Goal: Transaction & Acquisition: Book appointment/travel/reservation

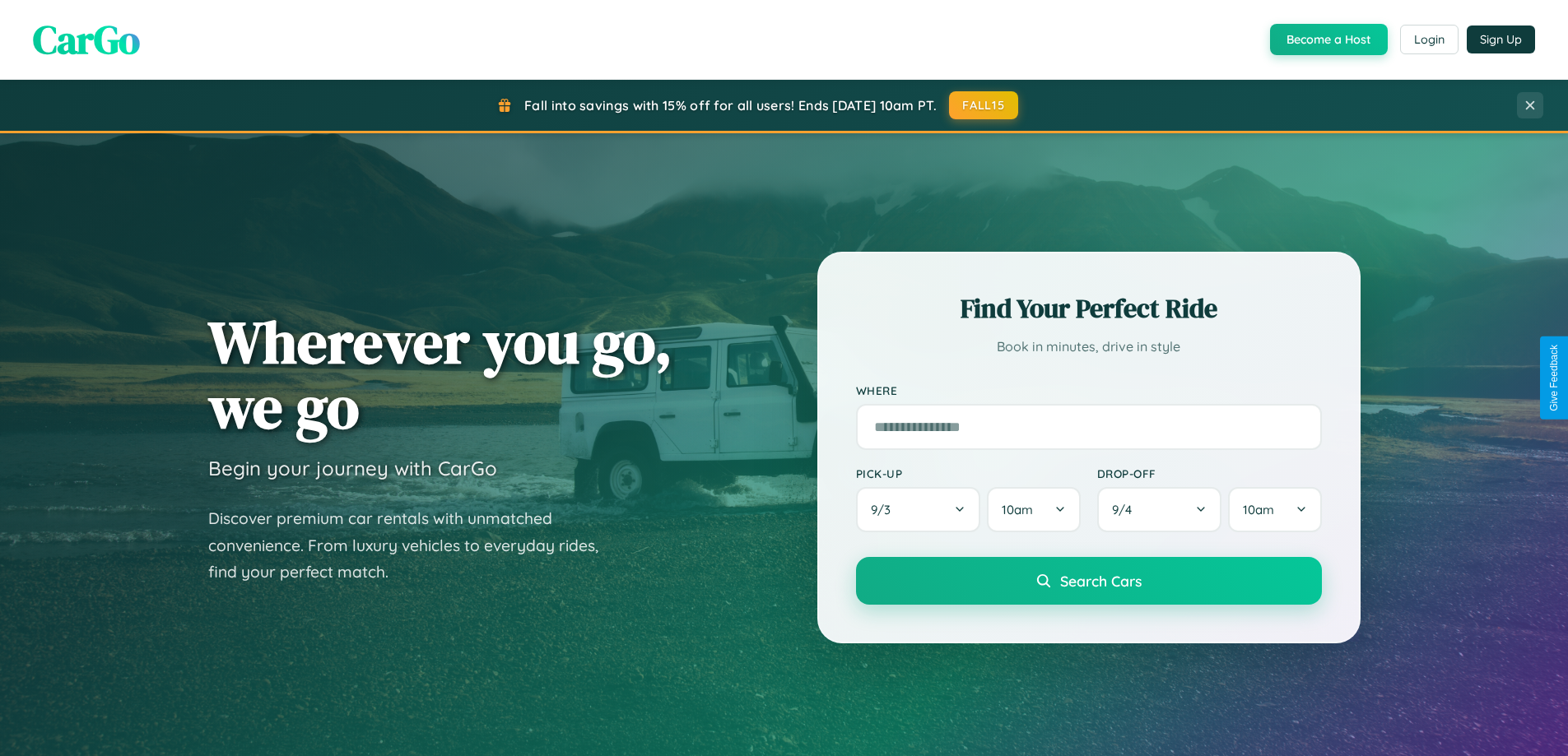
scroll to position [710, 0]
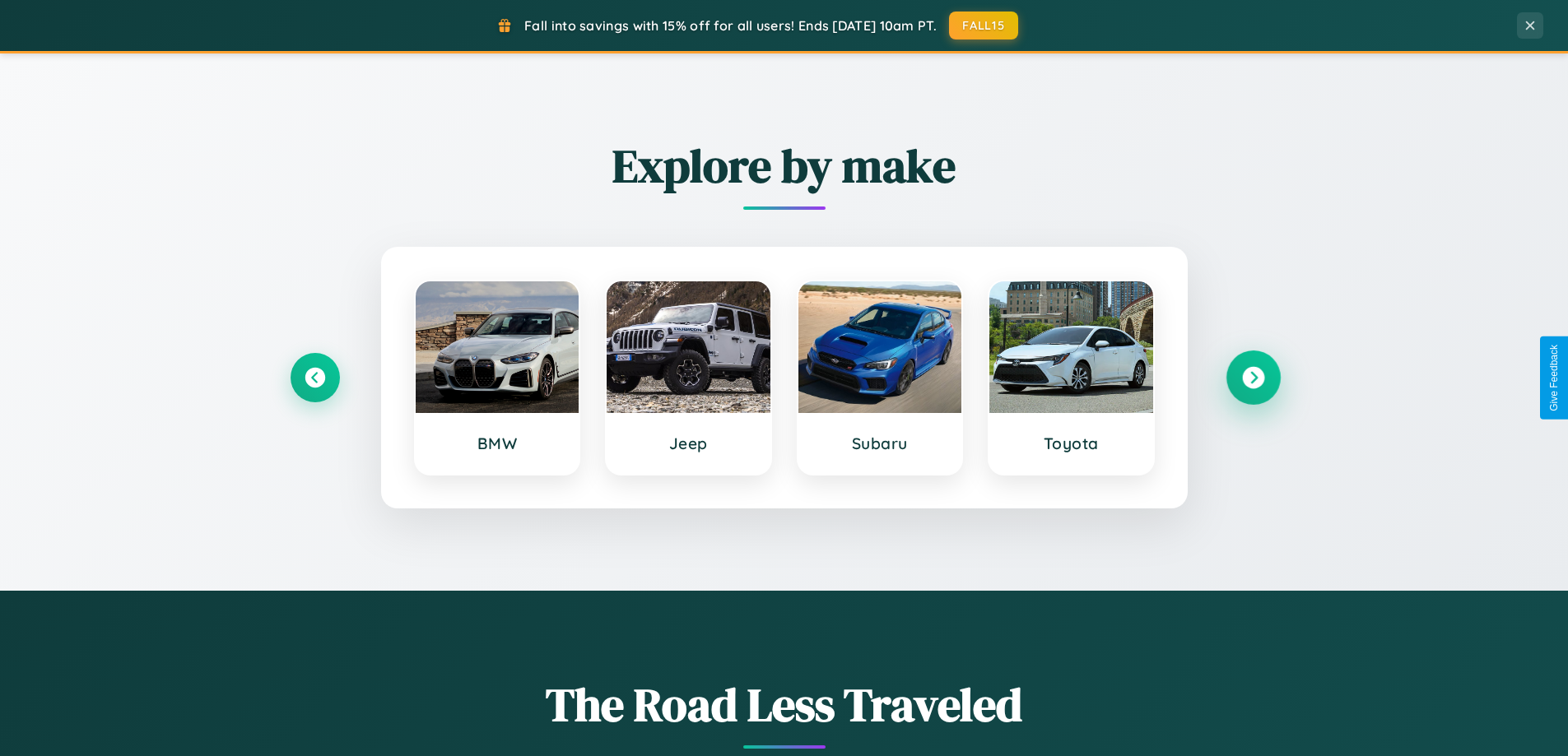
click at [1252, 378] on icon at bounding box center [1253, 378] width 22 height 22
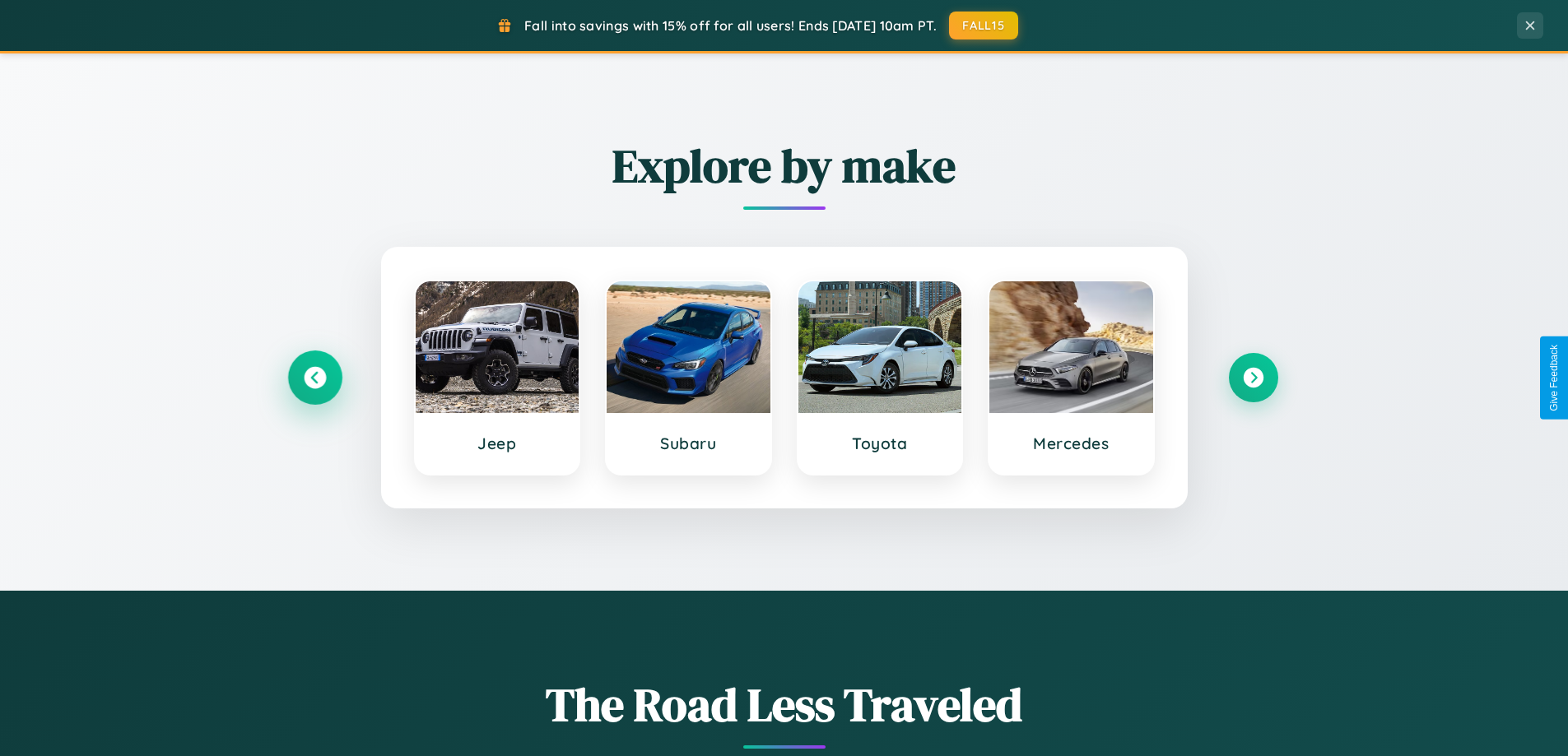
click at [314, 378] on icon at bounding box center [315, 378] width 22 height 22
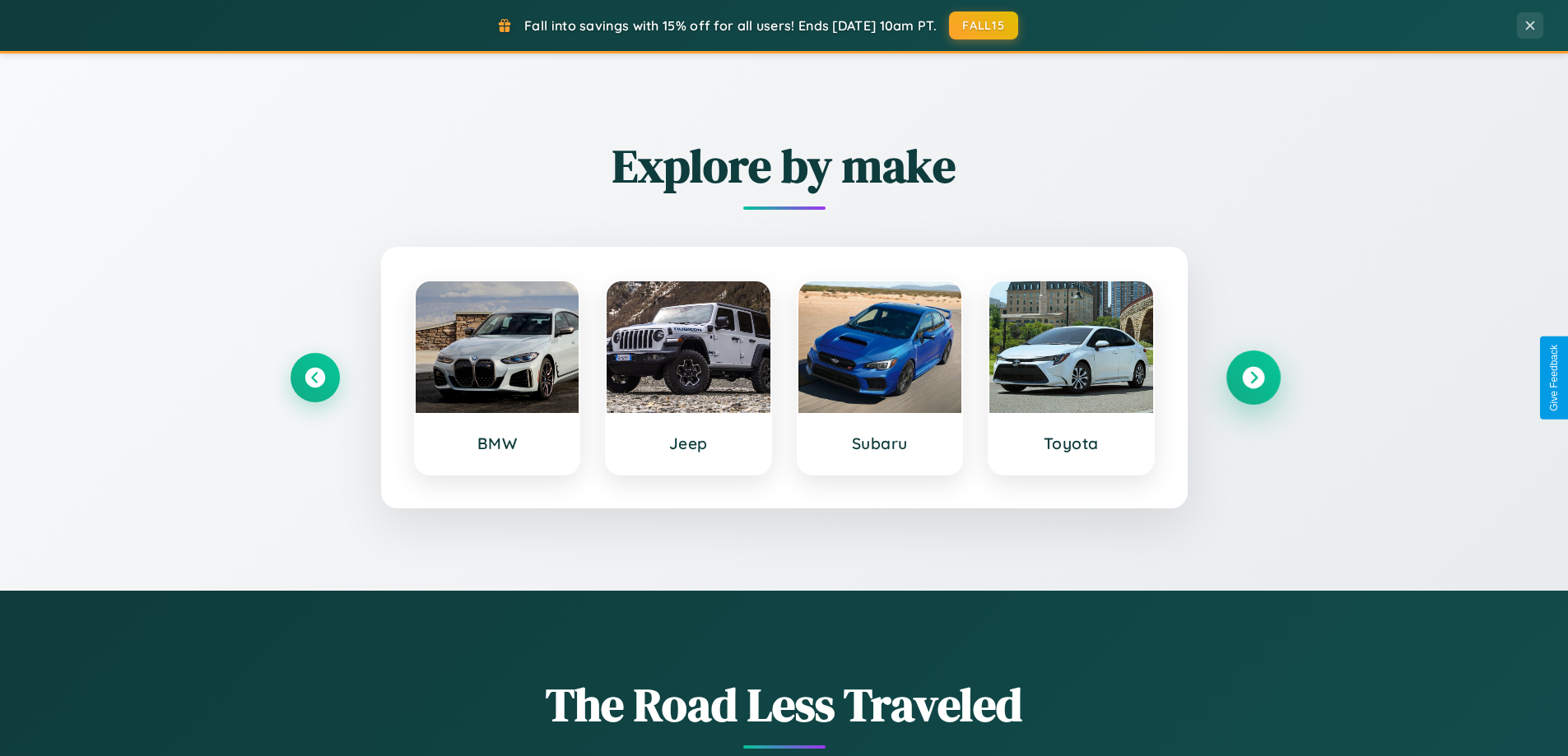
click at [1252, 378] on icon at bounding box center [1253, 378] width 22 height 22
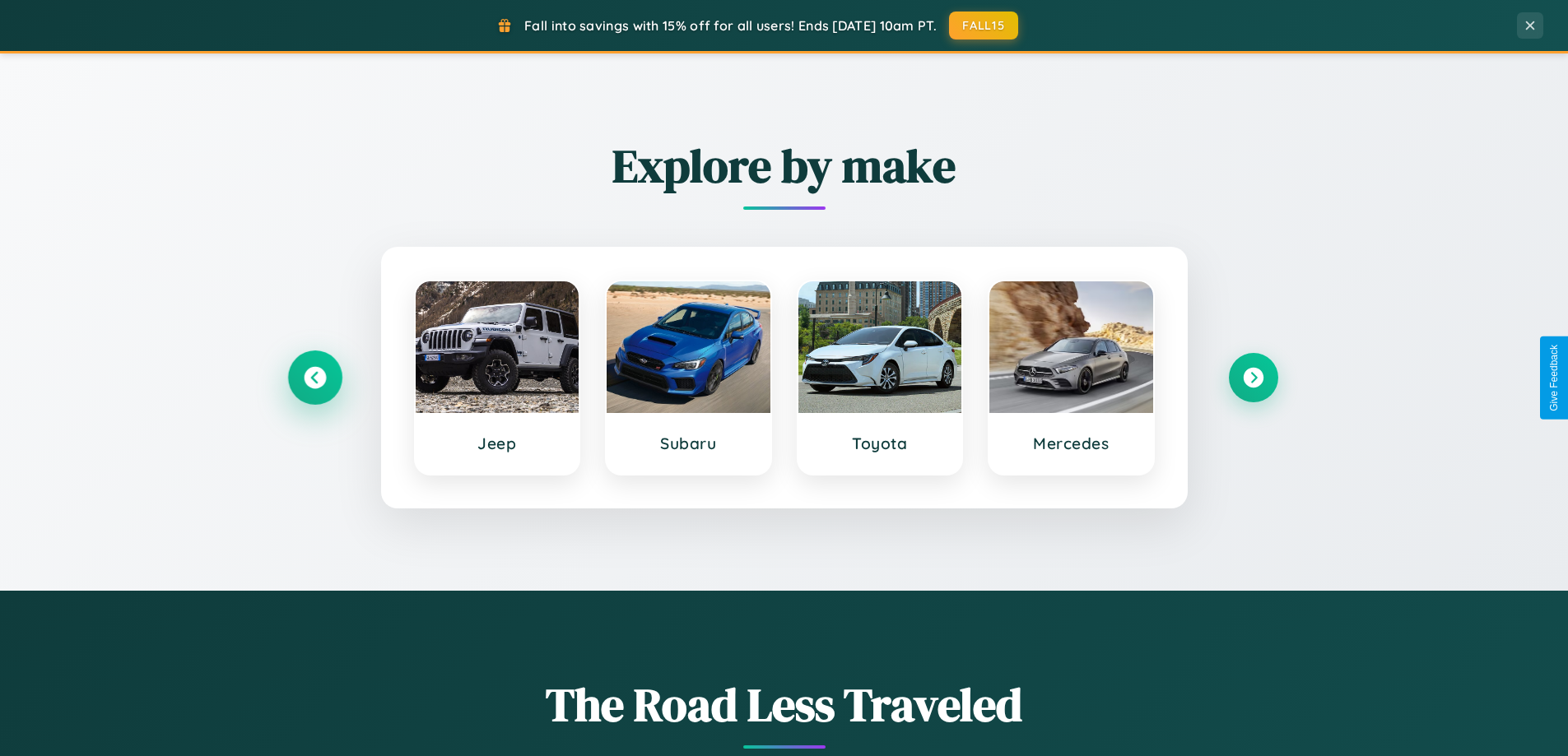
click at [314, 378] on icon at bounding box center [315, 378] width 22 height 22
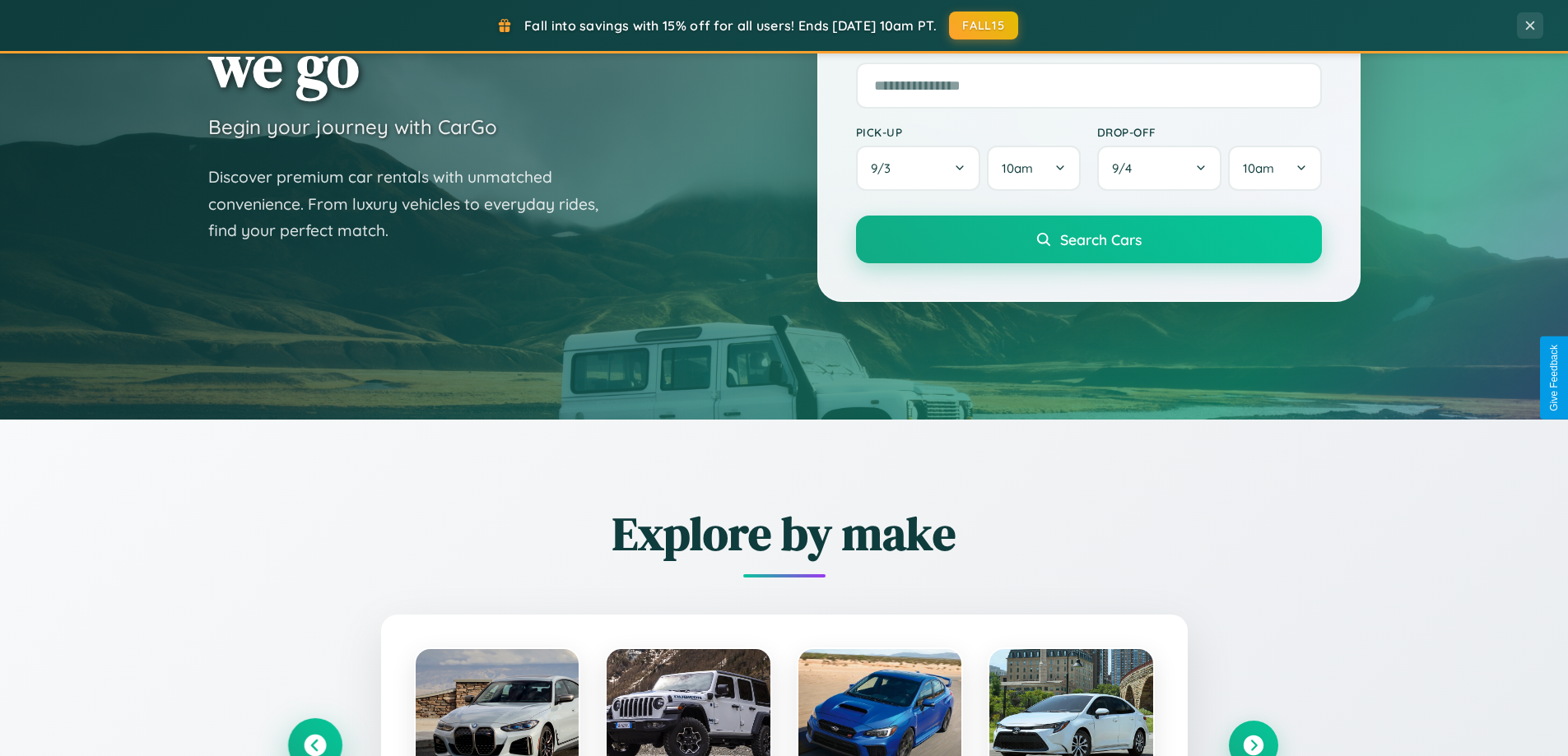
scroll to position [0, 0]
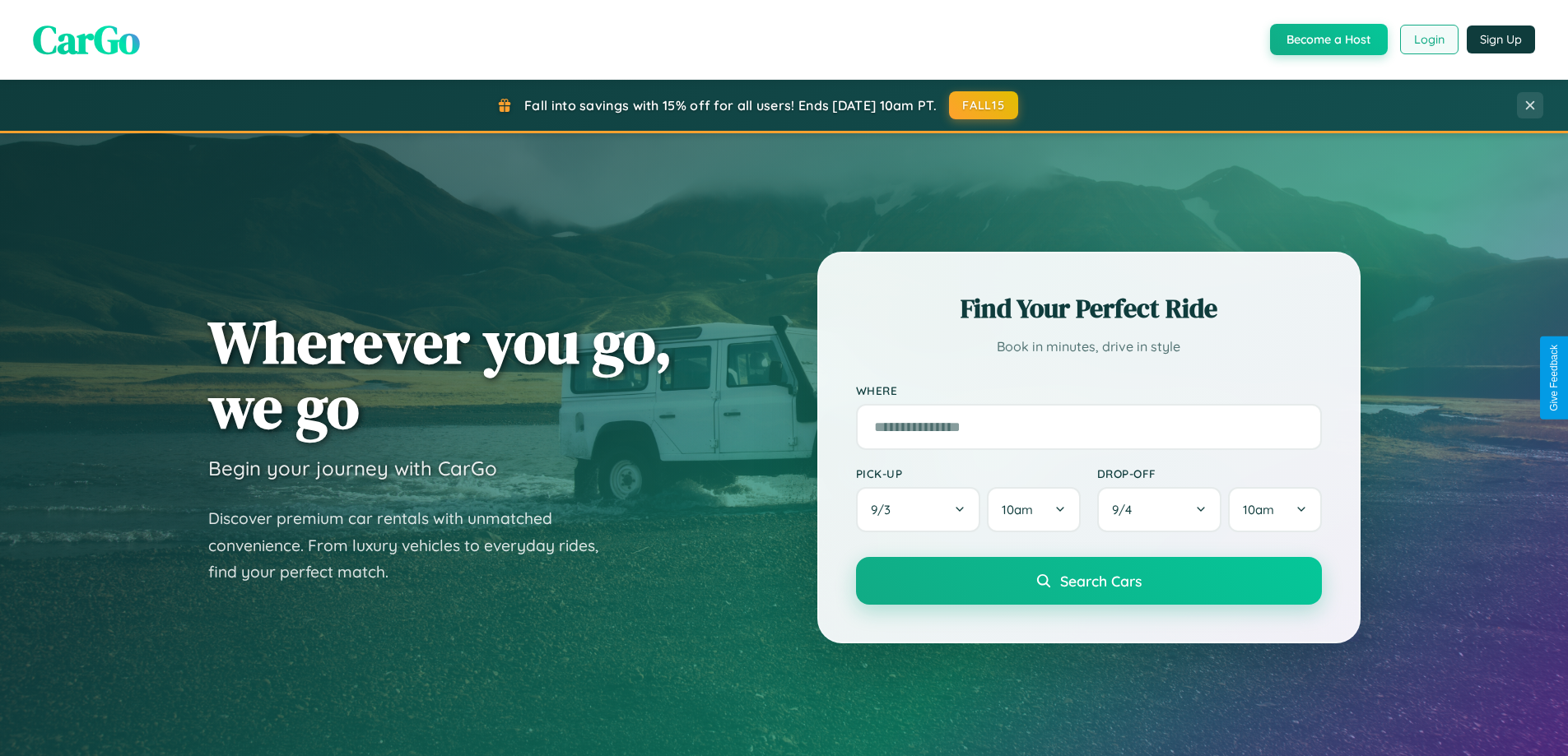
click at [1428, 39] on button "Login" at bounding box center [1429, 39] width 59 height 29
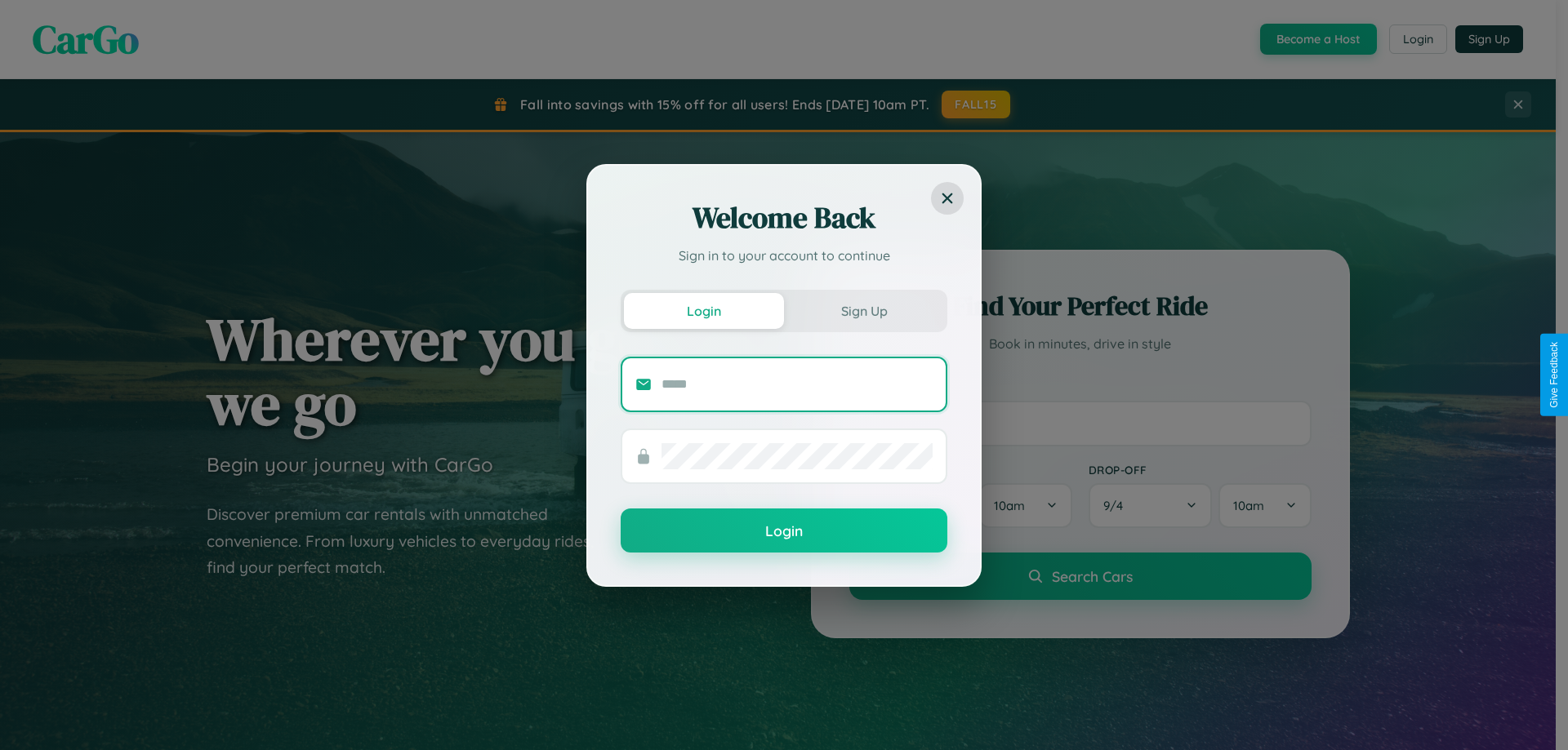
click at [797, 384] on input "text" at bounding box center [797, 384] width 271 height 26
type input "**********"
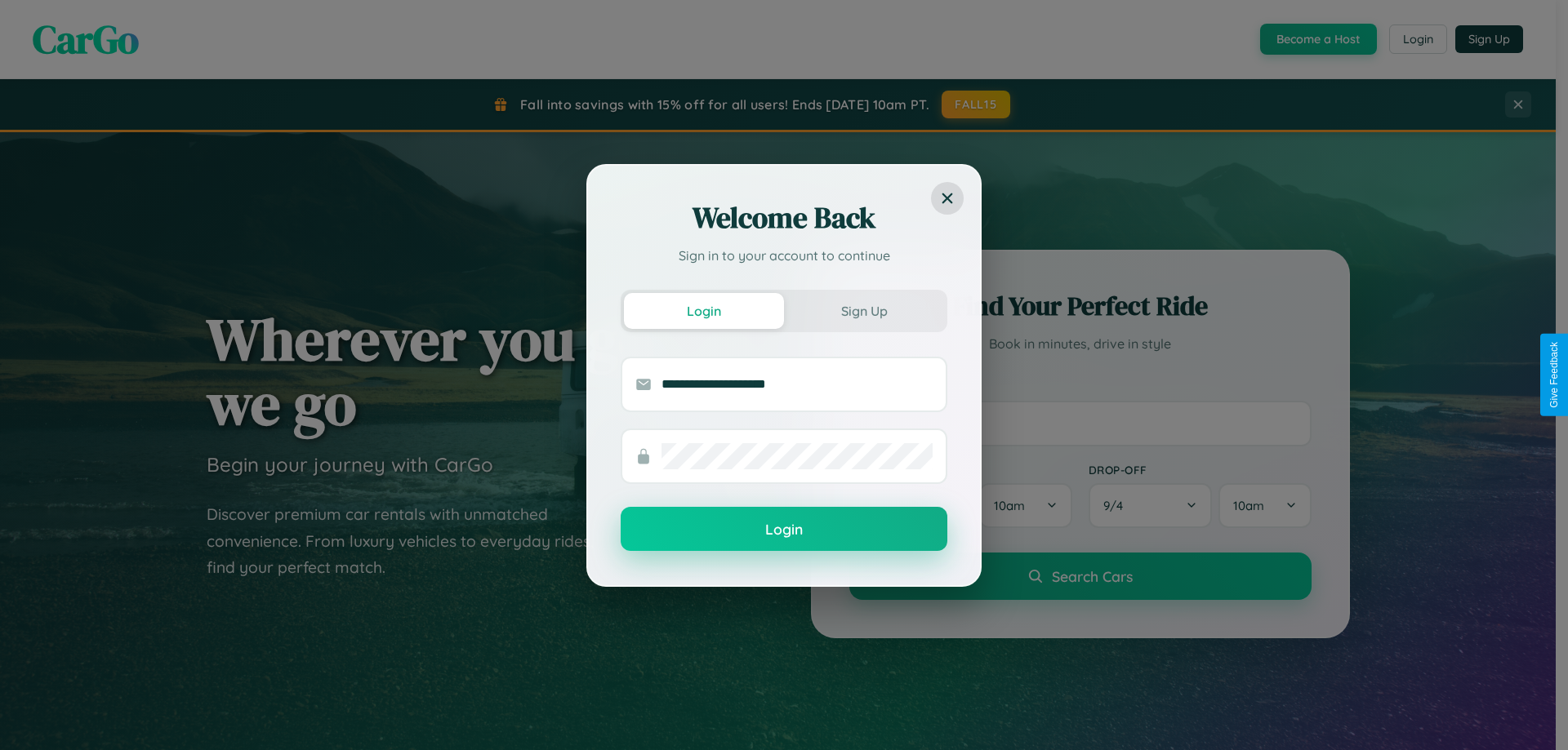
click at [784, 530] on button "Login" at bounding box center [784, 528] width 327 height 44
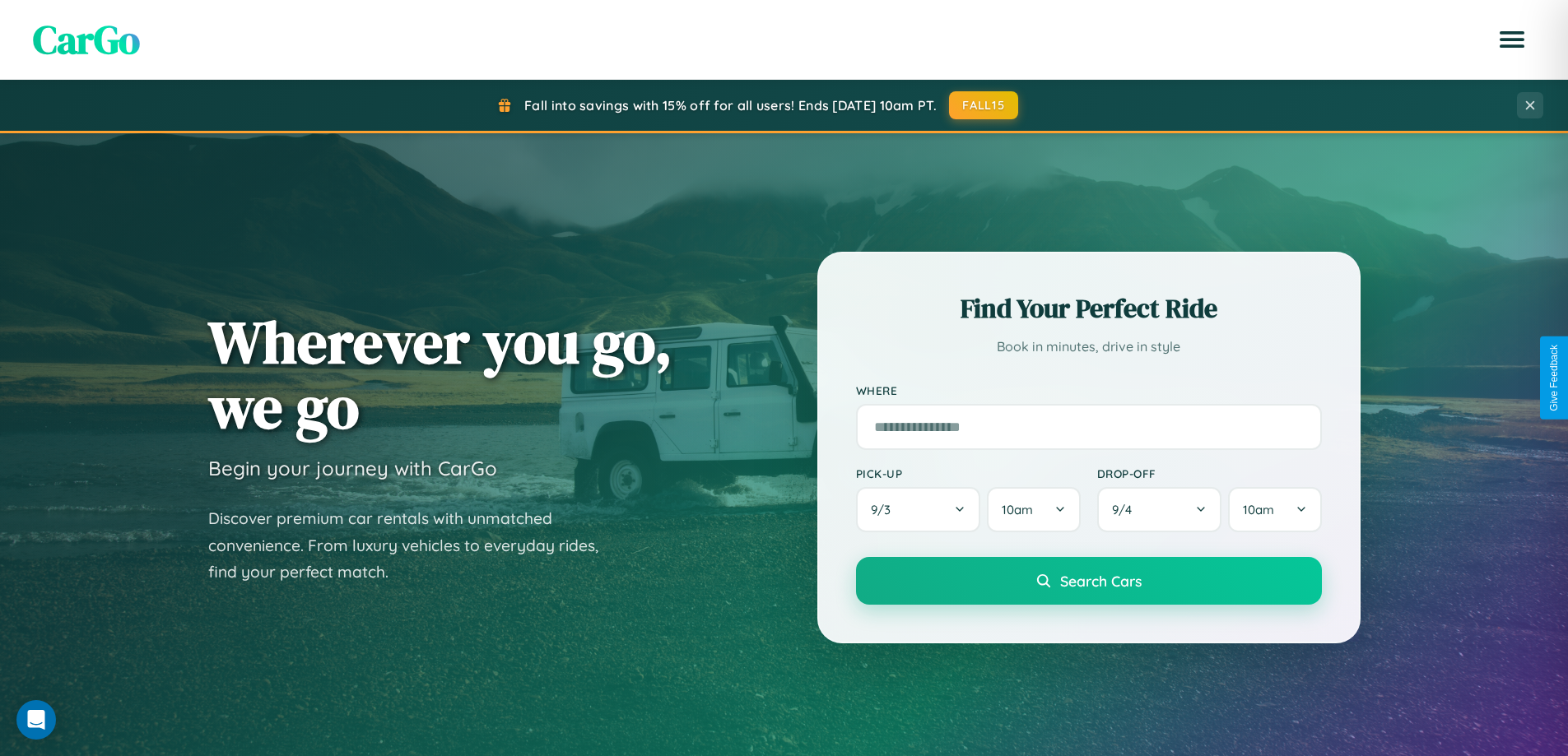
scroll to position [710, 0]
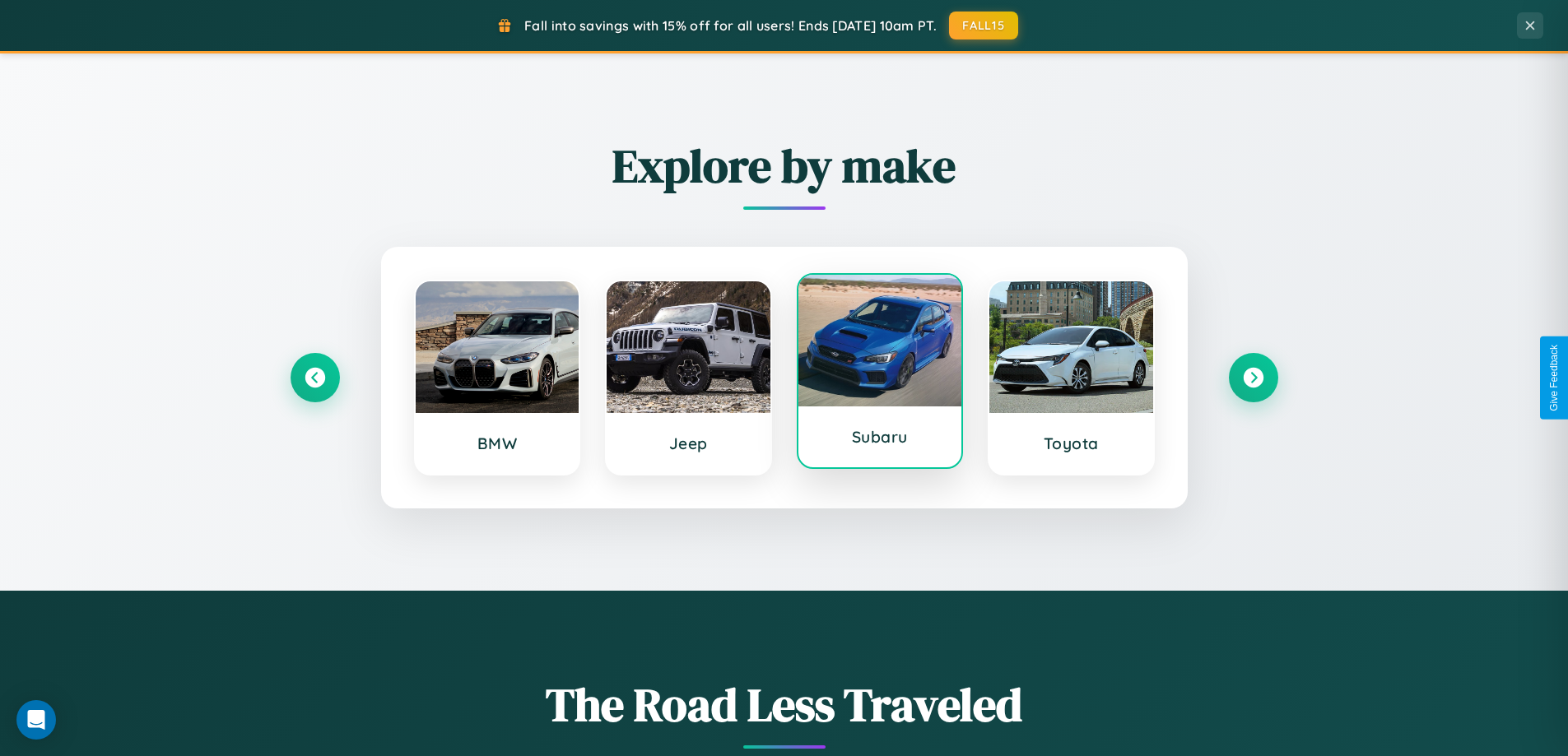
click at [878, 378] on div at bounding box center [879, 340] width 164 height 132
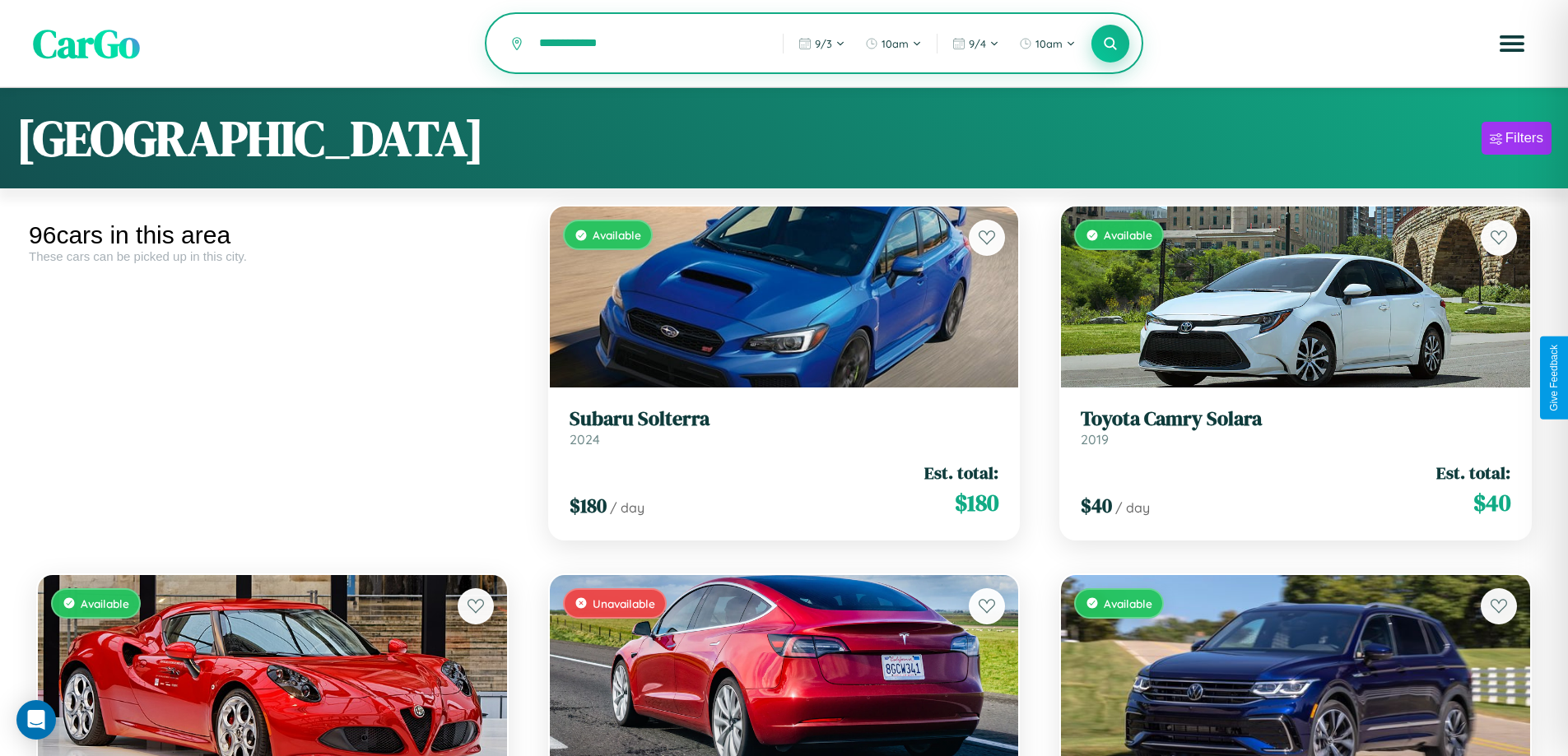
type input "**********"
click at [1110, 45] on icon at bounding box center [1110, 43] width 16 height 16
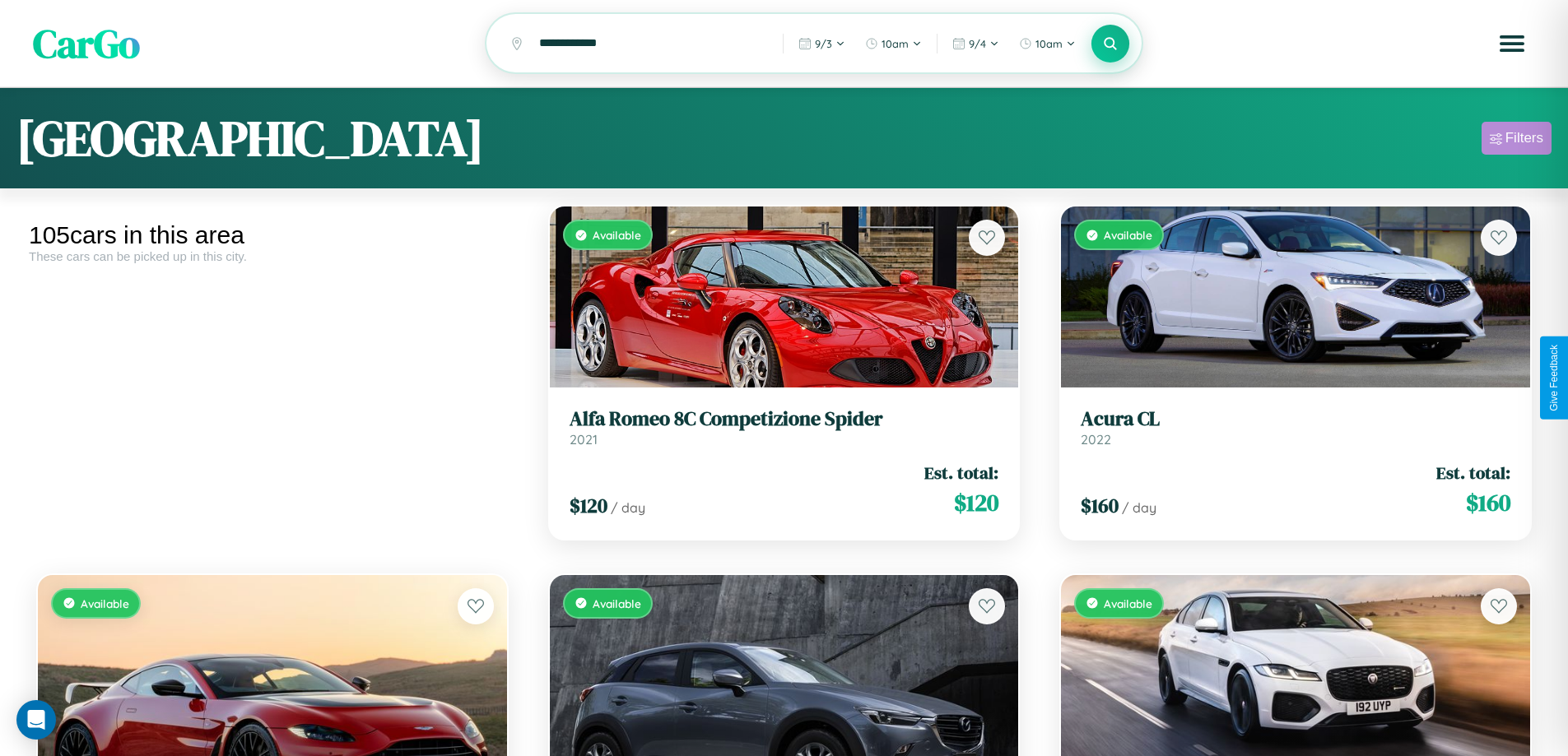
click at [1516, 141] on div "Filters" at bounding box center [1523, 139] width 38 height 17
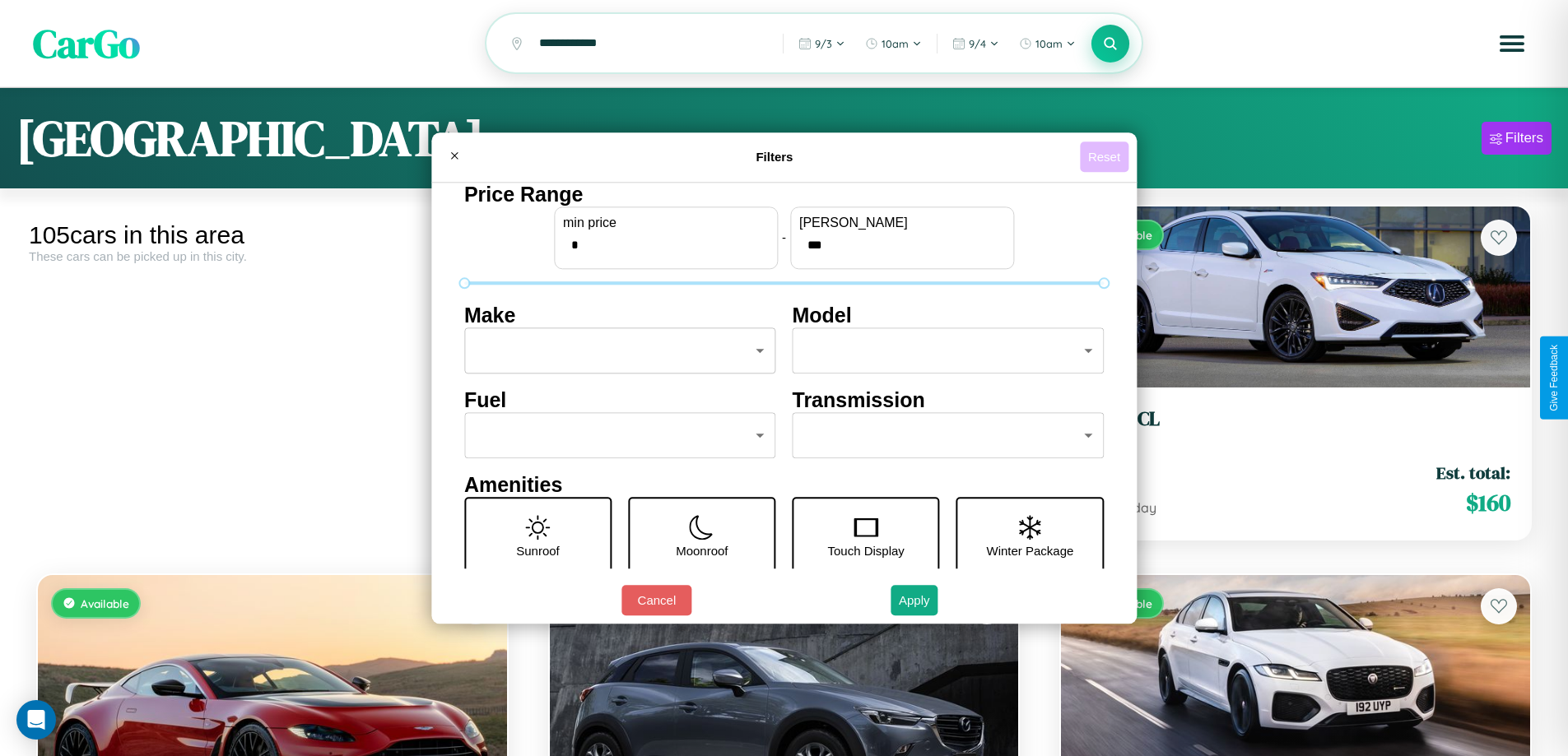
click at [1106, 156] on button "Reset" at bounding box center [1104, 157] width 49 height 30
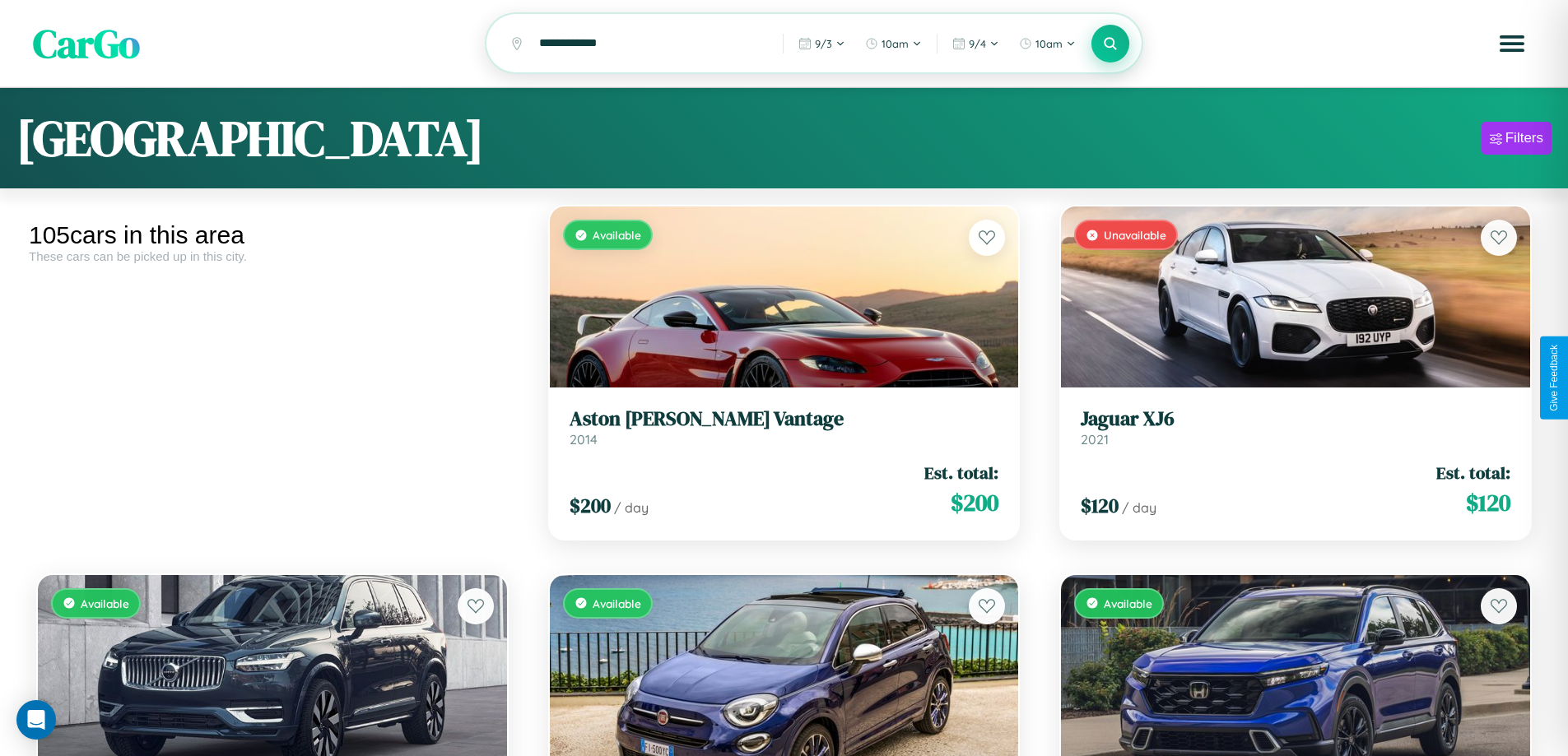
scroll to position [1090, 0]
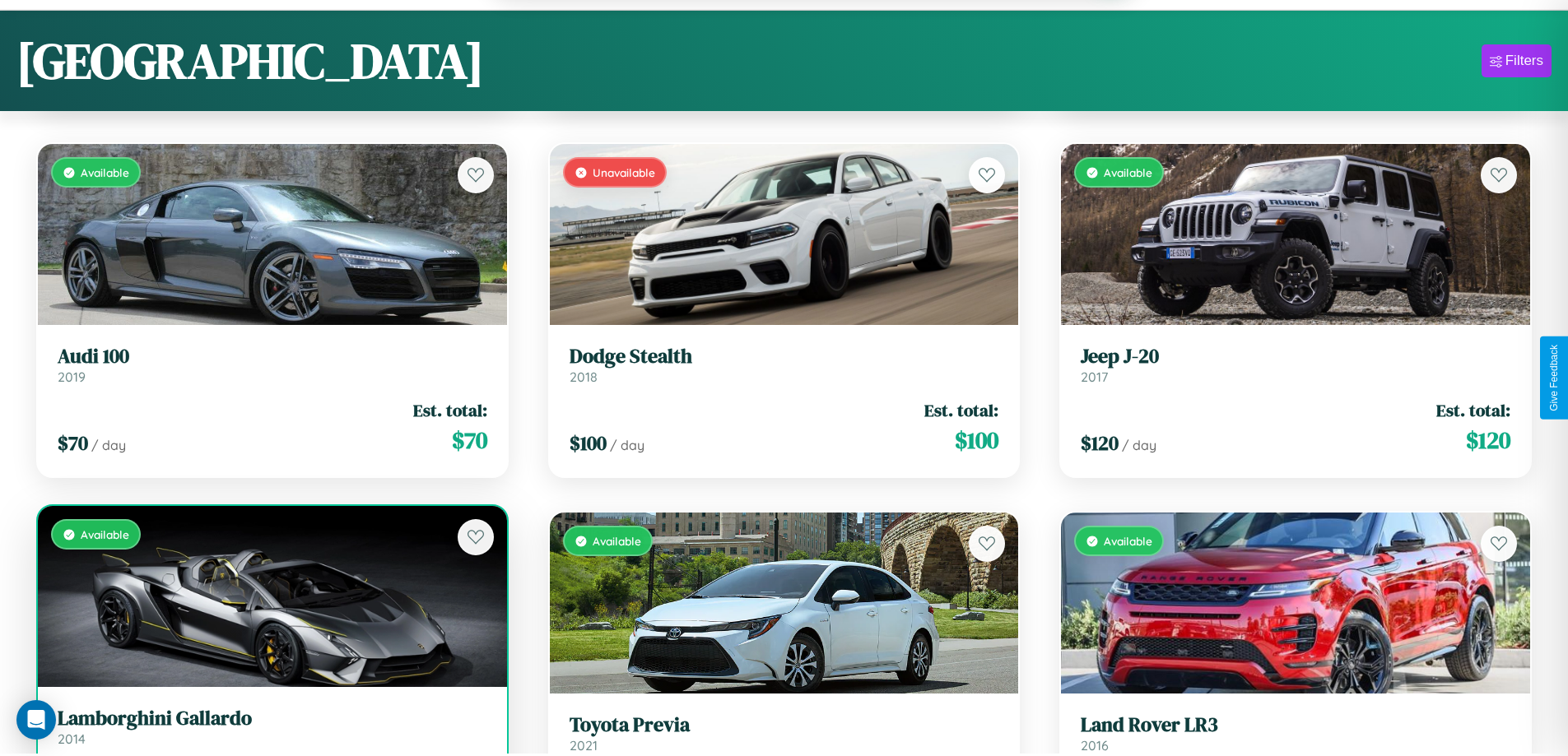
click at [270, 736] on link "Lamborghini Gallardo 2014" at bounding box center [272, 727] width 429 height 40
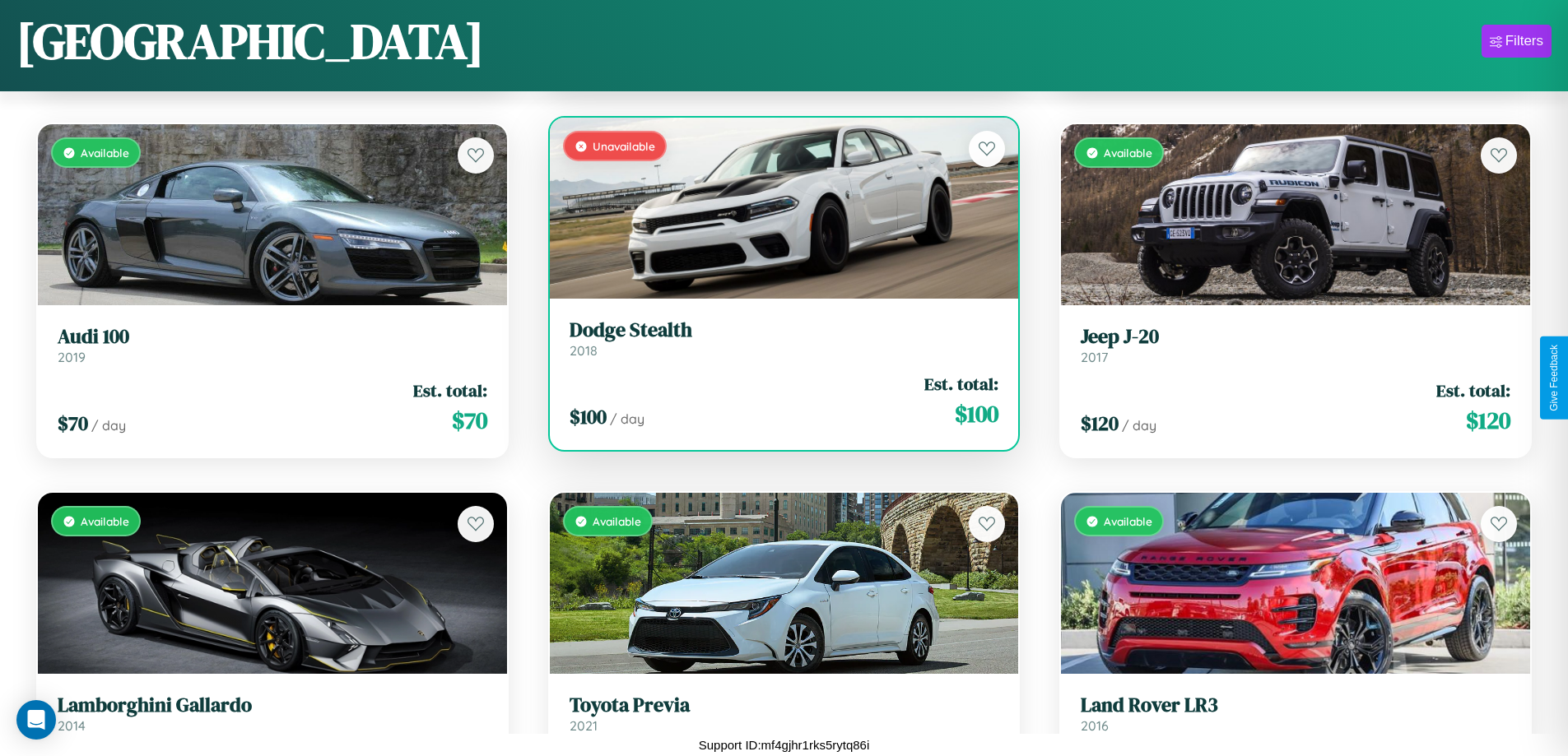
scroll to position [1337, 0]
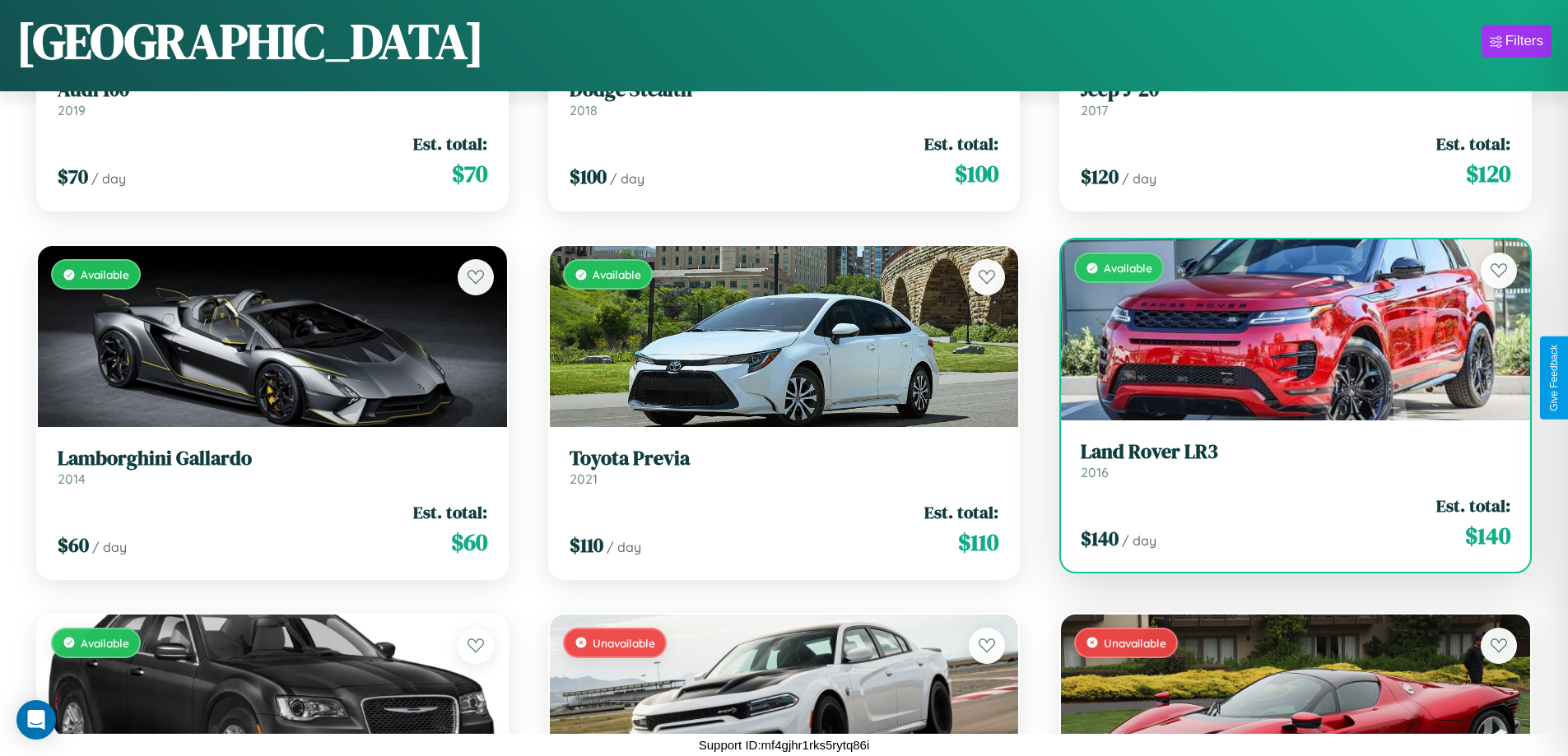
click at [1285, 330] on div "Available" at bounding box center [1295, 330] width 469 height 181
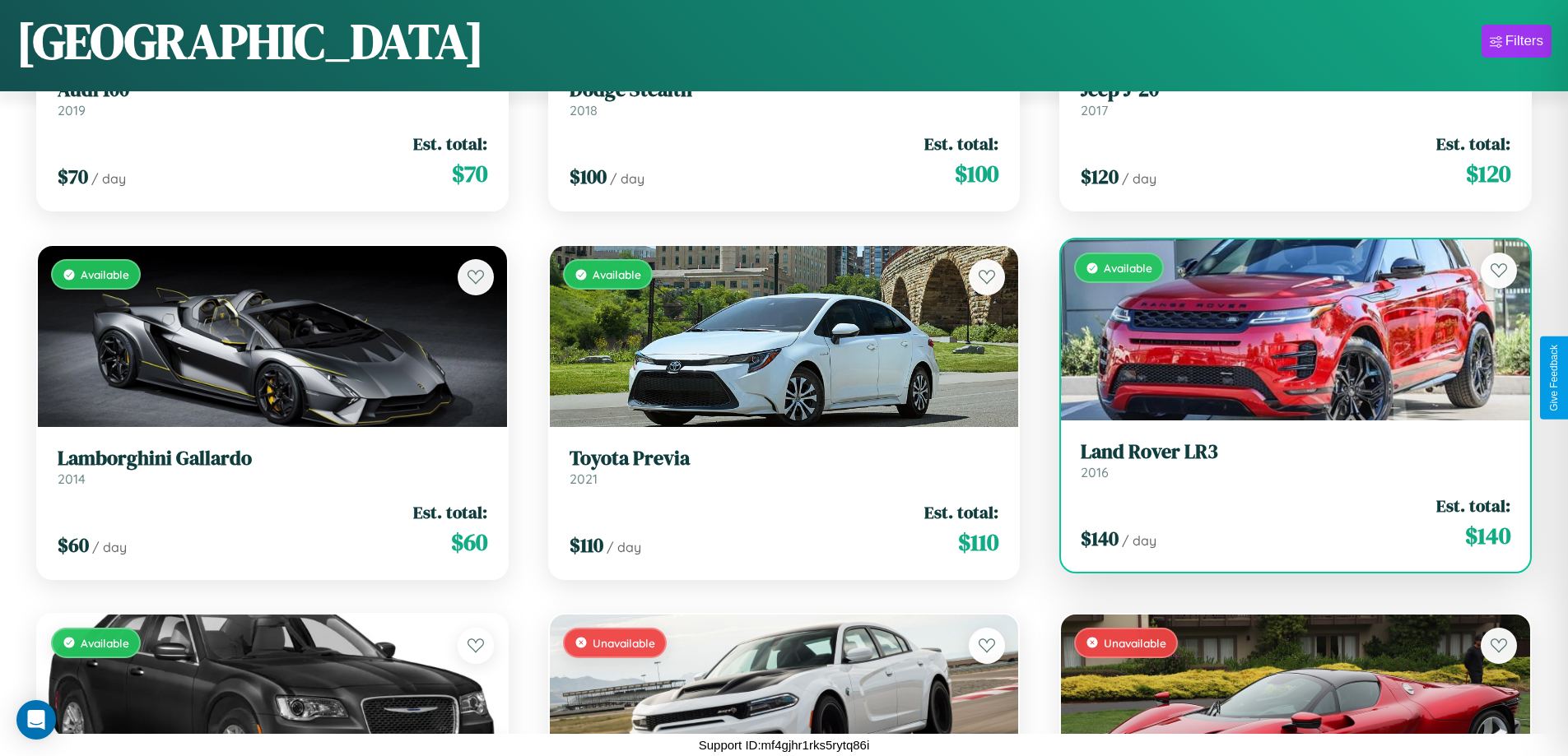
click at [1285, 330] on div "Available" at bounding box center [1295, 330] width 469 height 181
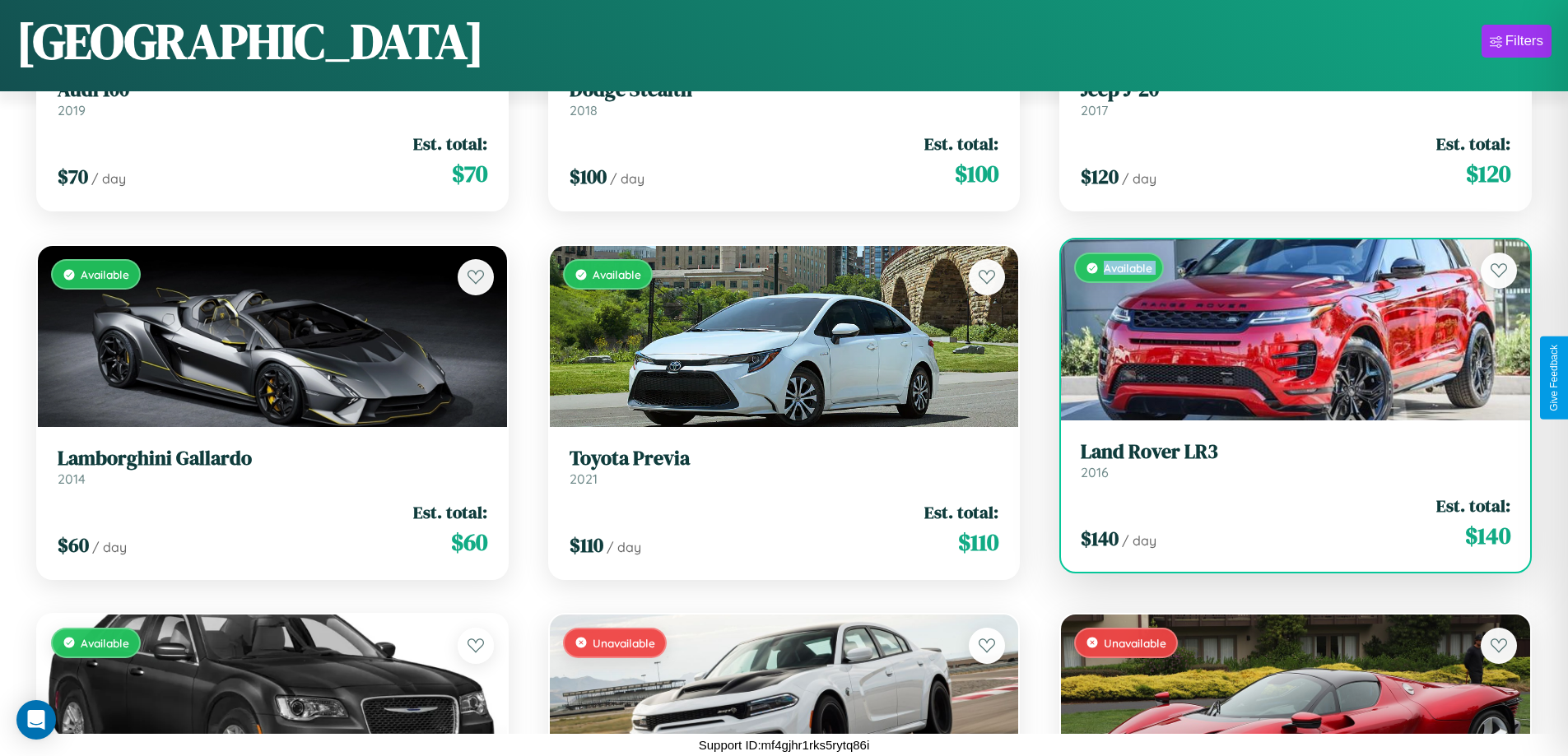
click at [1285, 330] on div "Available" at bounding box center [1295, 330] width 469 height 181
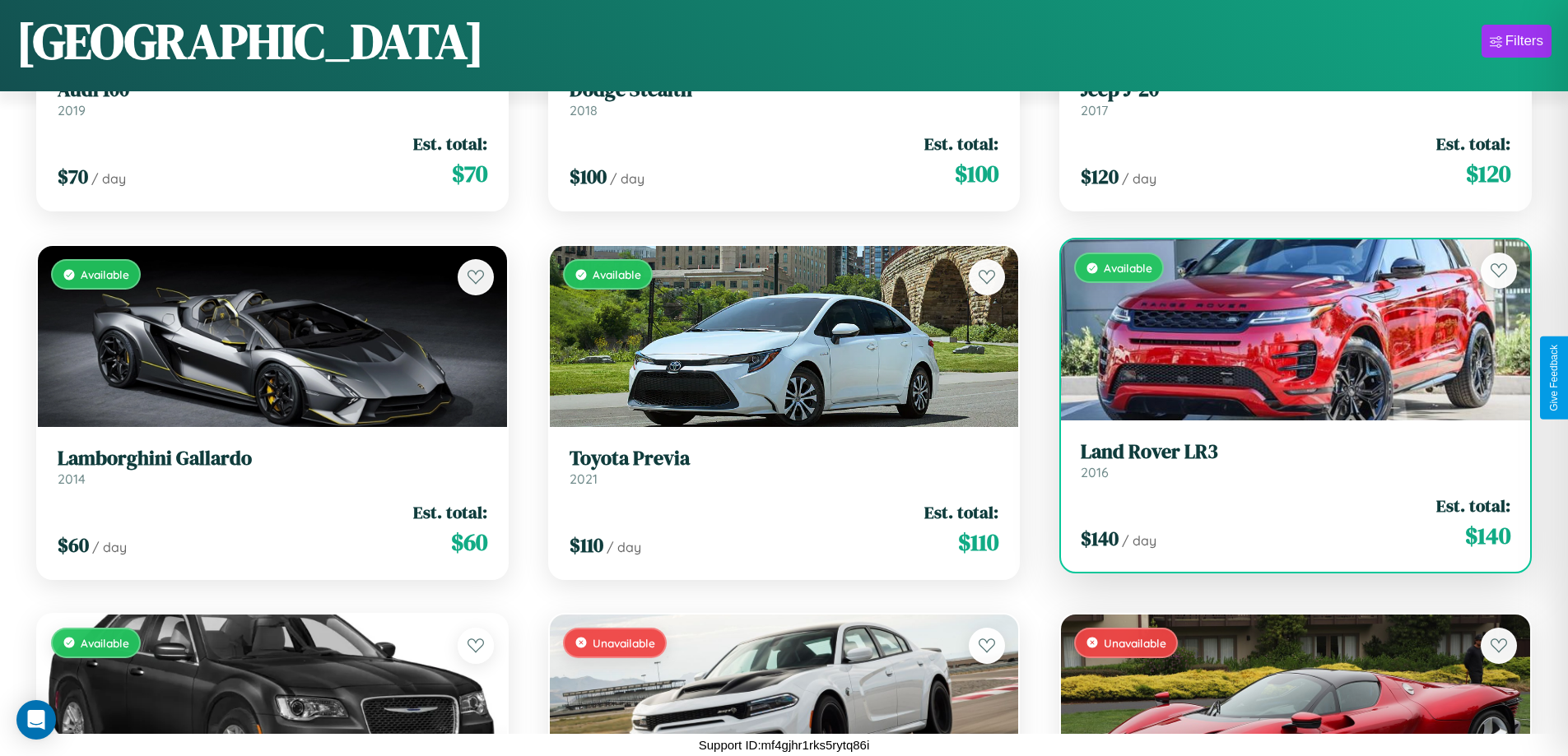
click at [1285, 330] on div "Available" at bounding box center [1295, 330] width 469 height 181
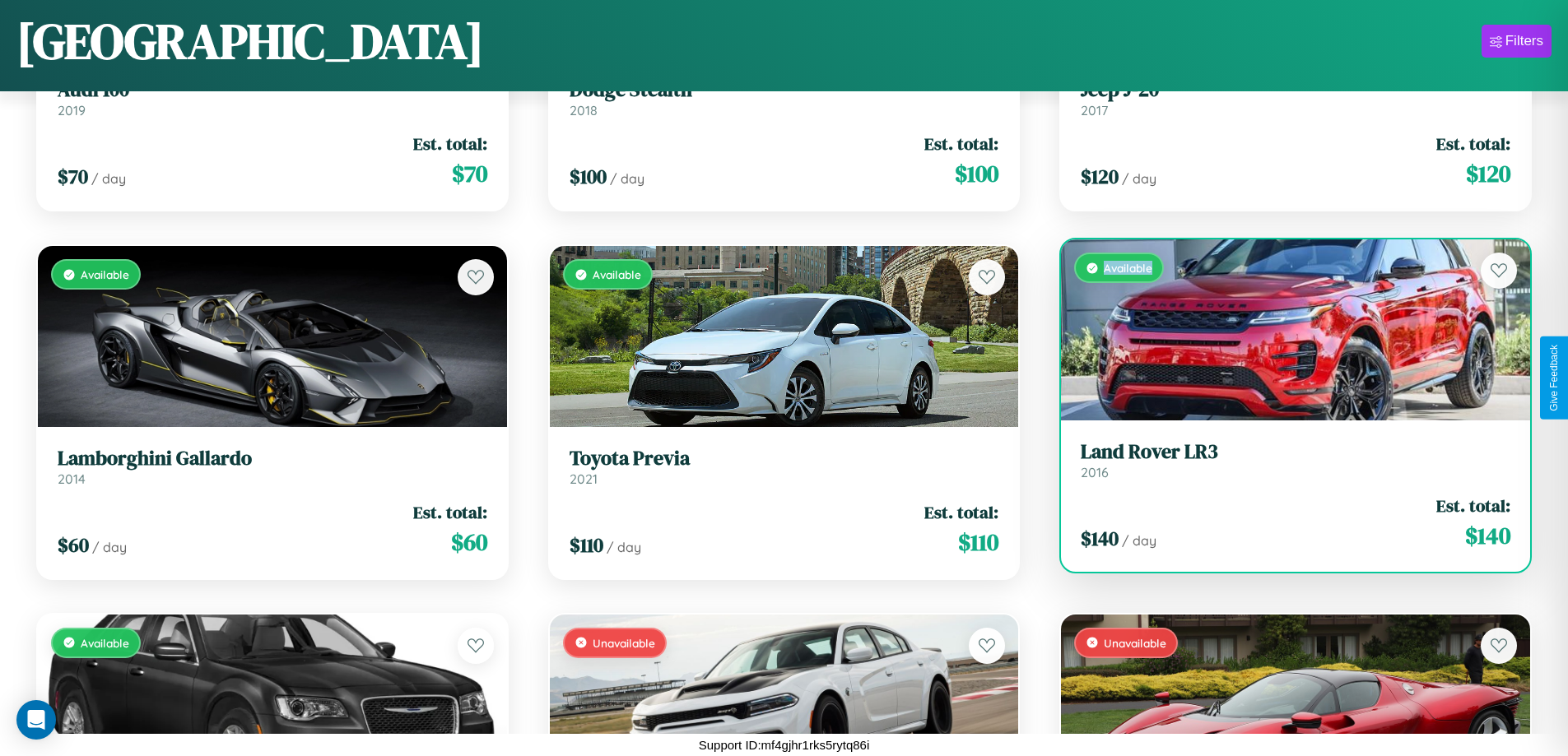
click at [1285, 330] on div "Available" at bounding box center [1295, 330] width 469 height 181
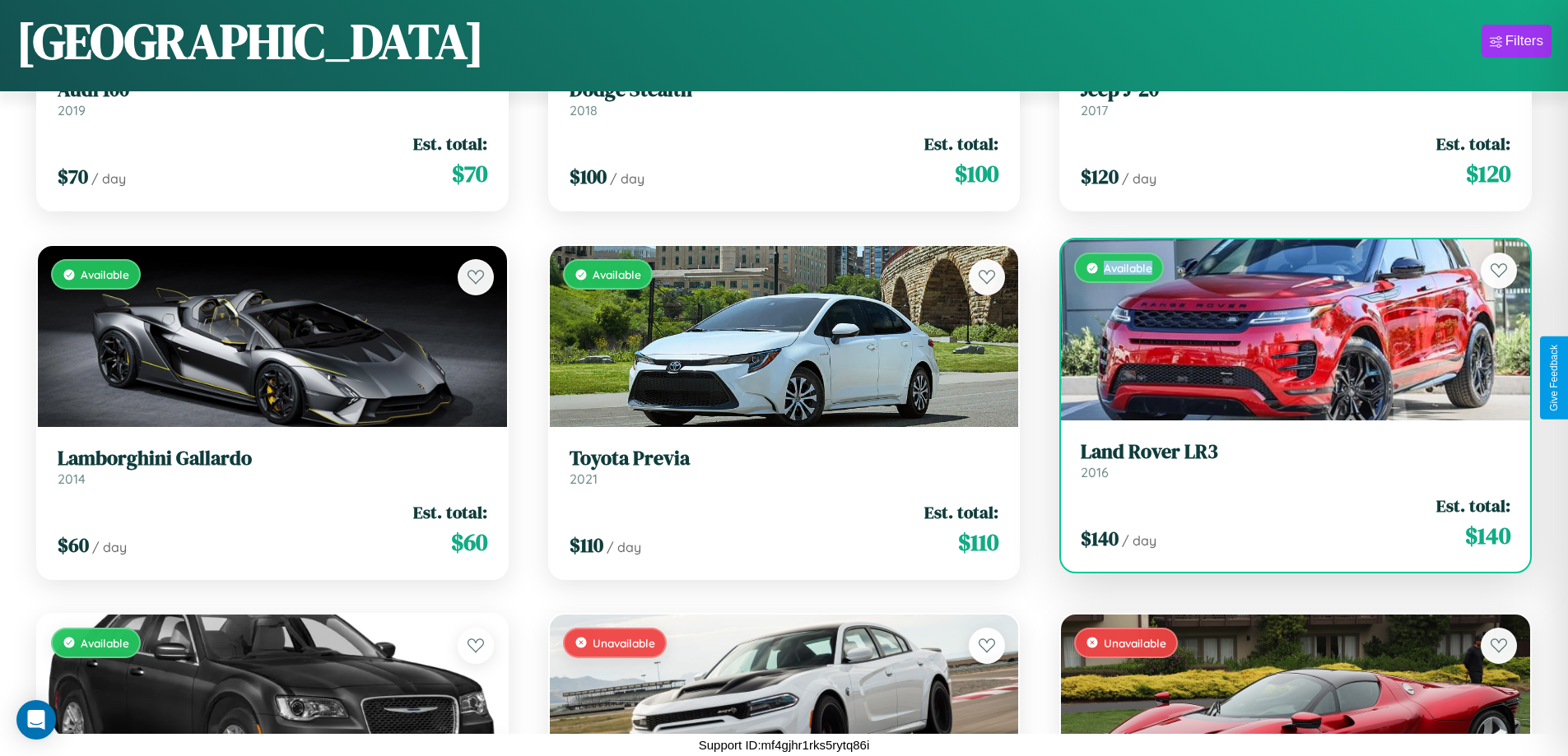
click at [1285, 460] on h3 "Land Rover LR3" at bounding box center [1295, 452] width 429 height 24
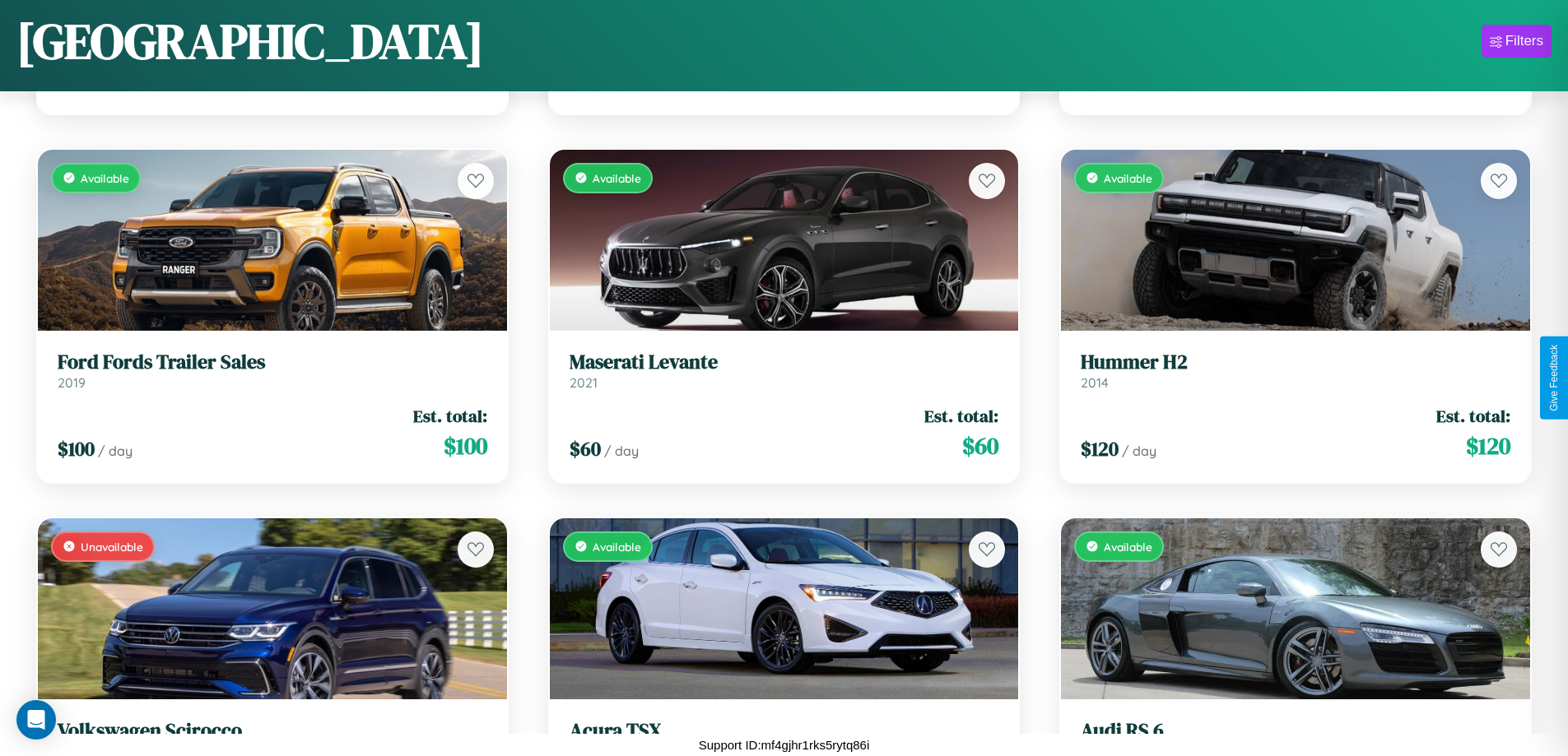
scroll to position [7972, 0]
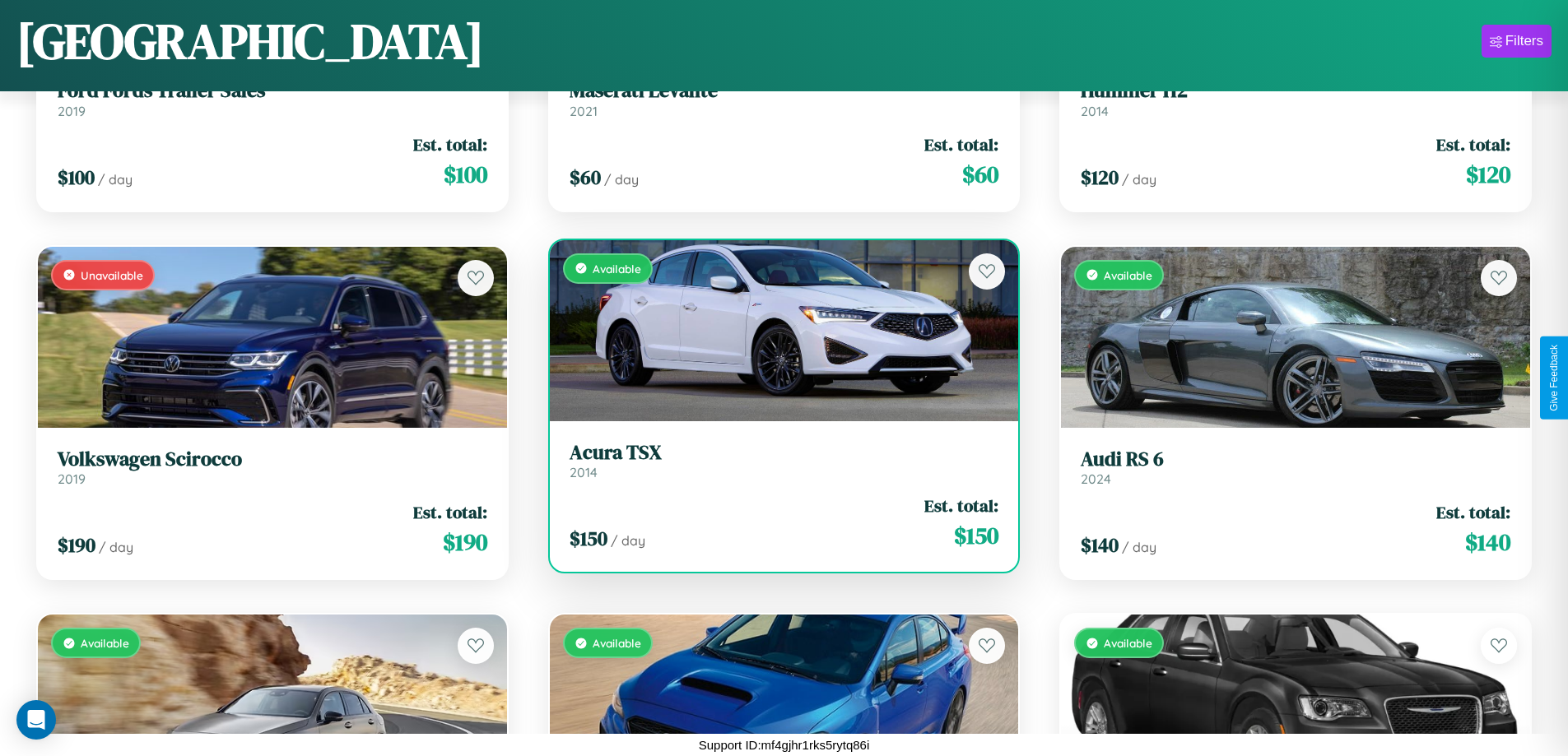
click at [777, 460] on h3 "Acura TSX" at bounding box center [784, 453] width 429 height 24
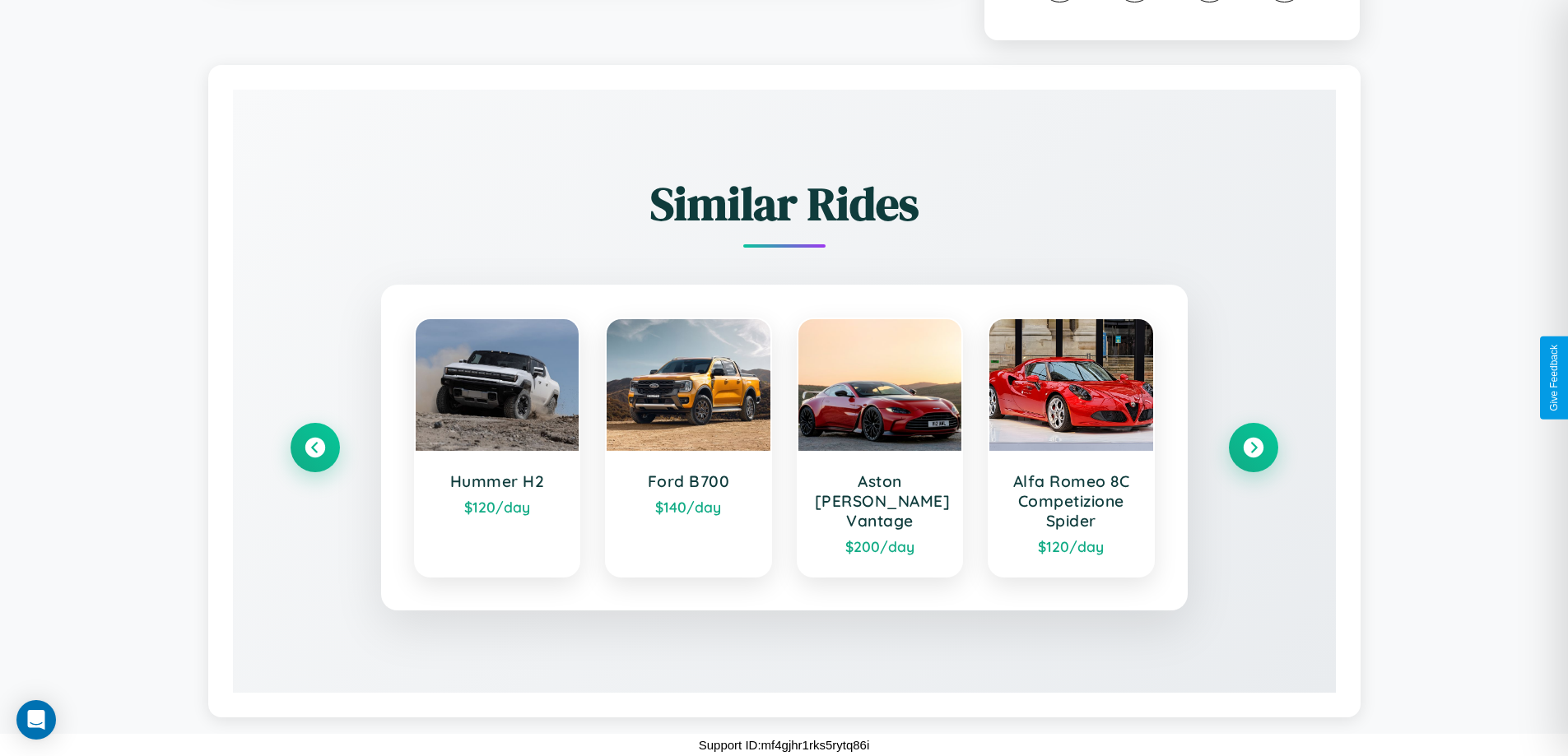
scroll to position [965, 0]
click at [1252, 448] on icon at bounding box center [1253, 448] width 22 height 22
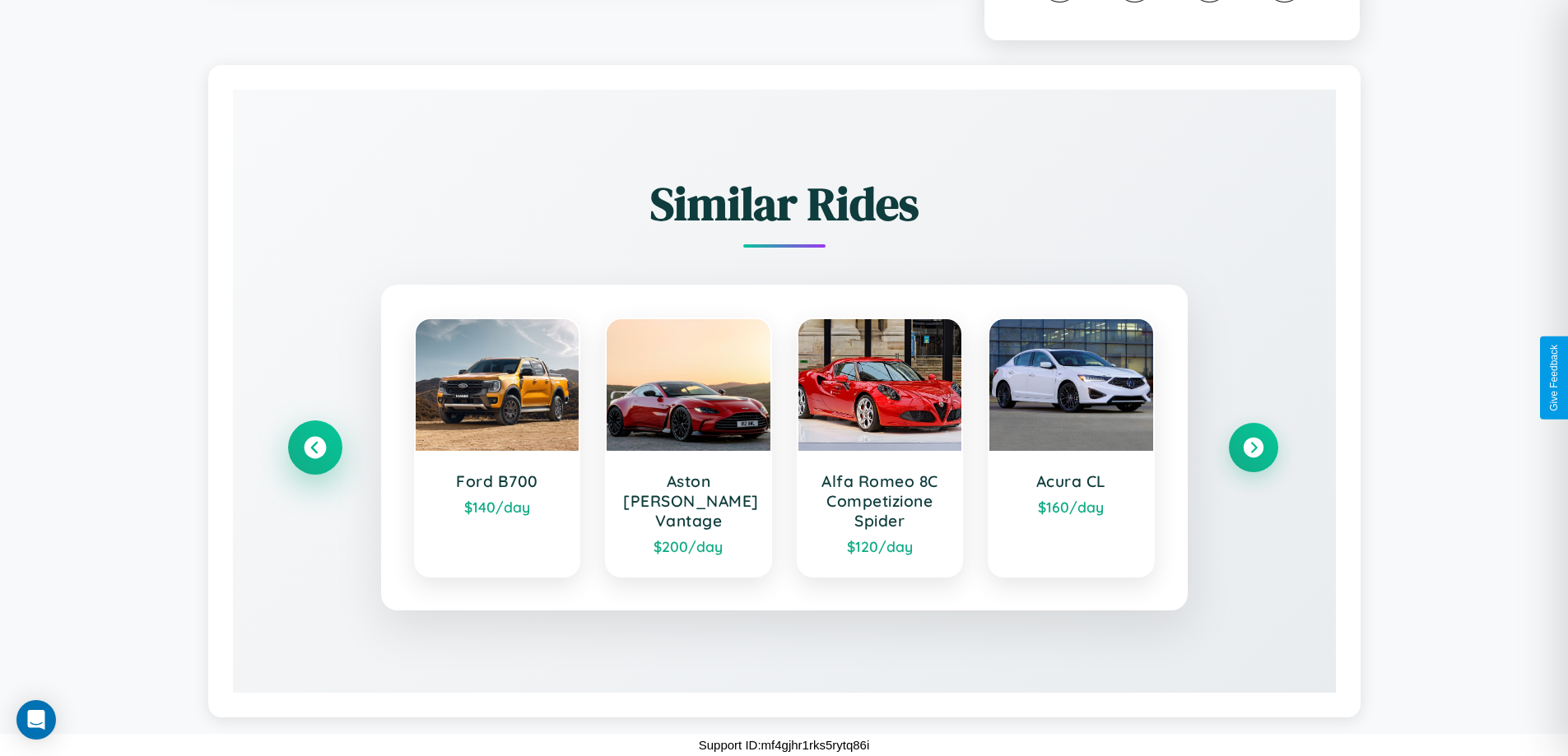
click at [314, 448] on icon at bounding box center [315, 448] width 22 height 22
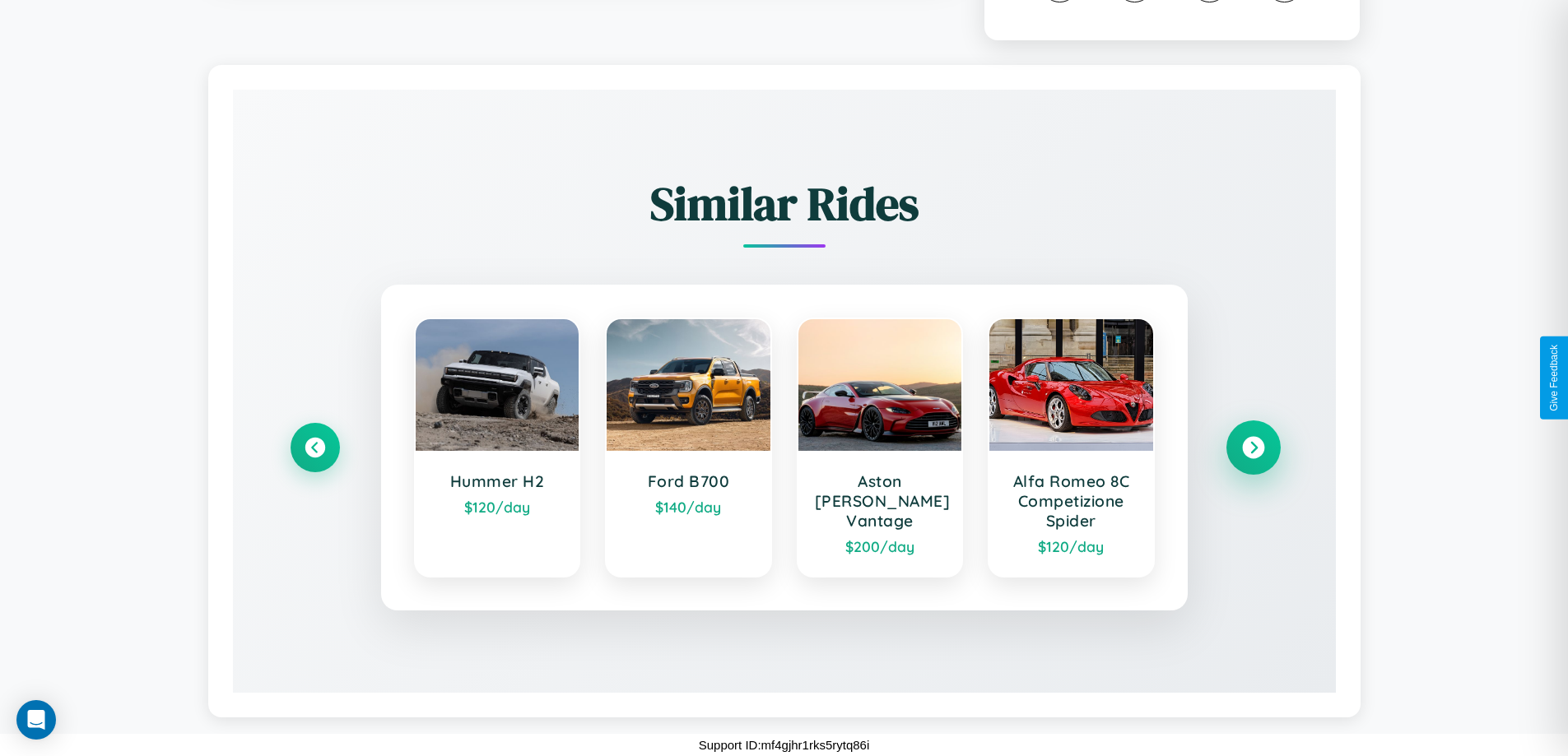
click at [1252, 448] on icon at bounding box center [1253, 448] width 22 height 22
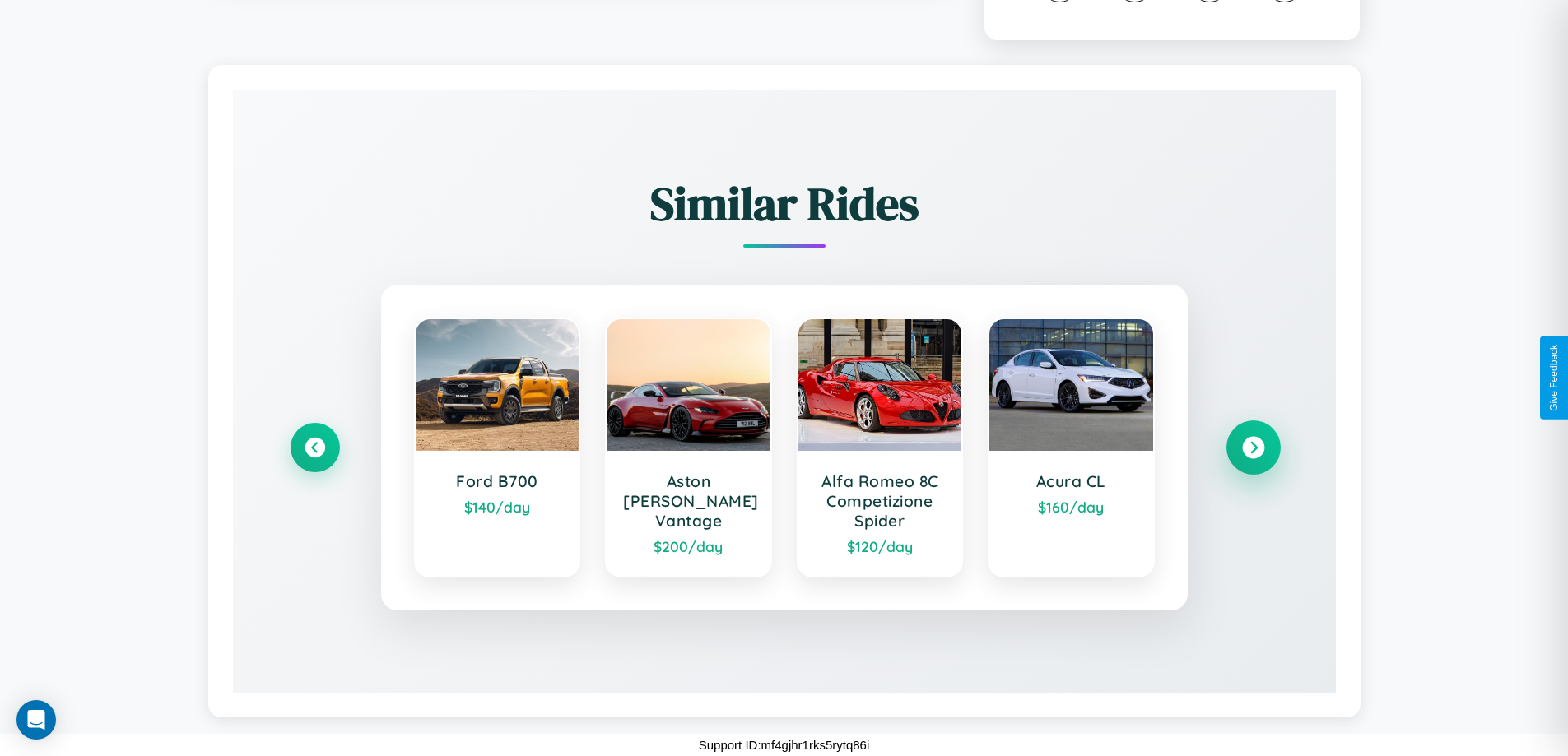
click at [1252, 448] on icon at bounding box center [1253, 448] width 22 height 22
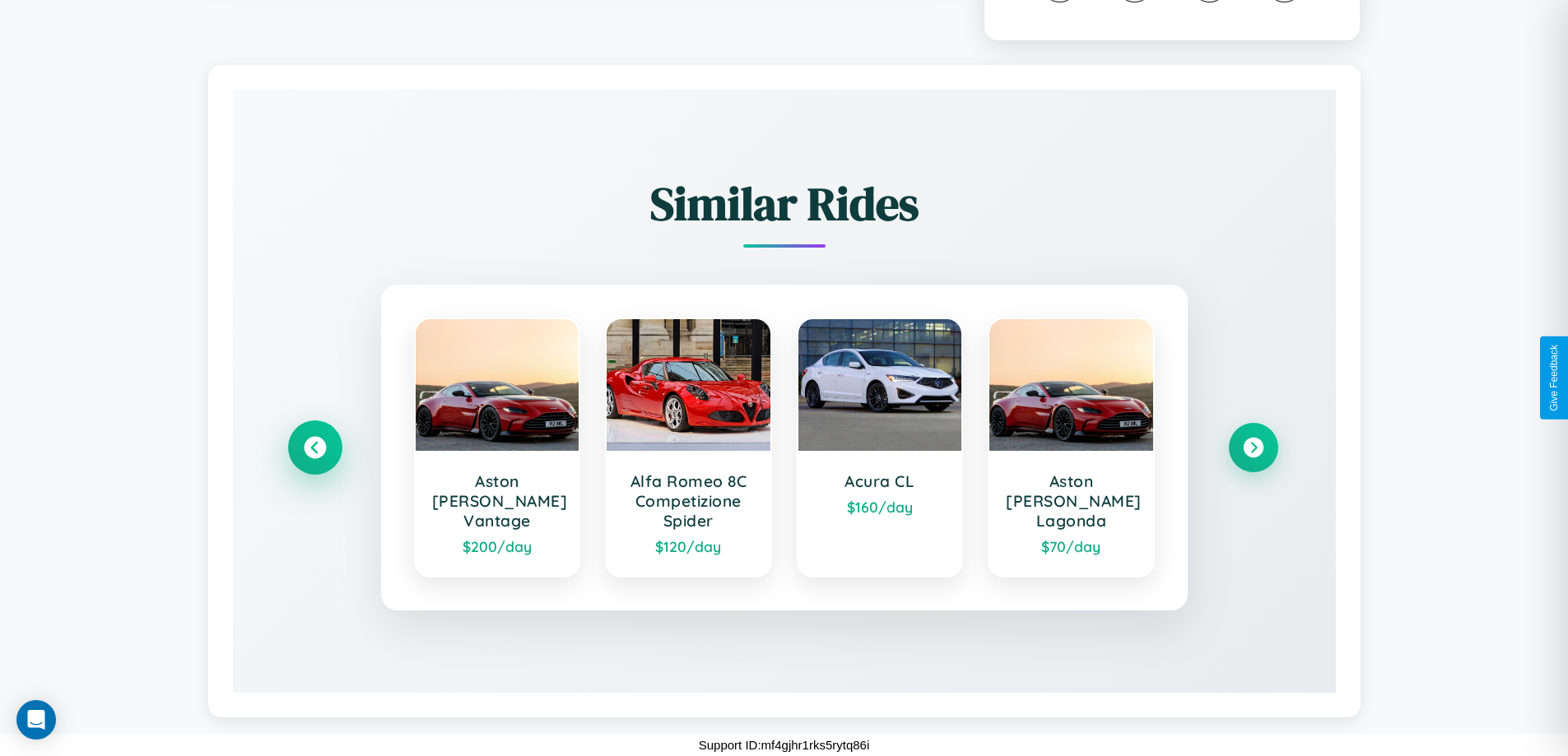
click at [314, 448] on icon at bounding box center [315, 448] width 22 height 22
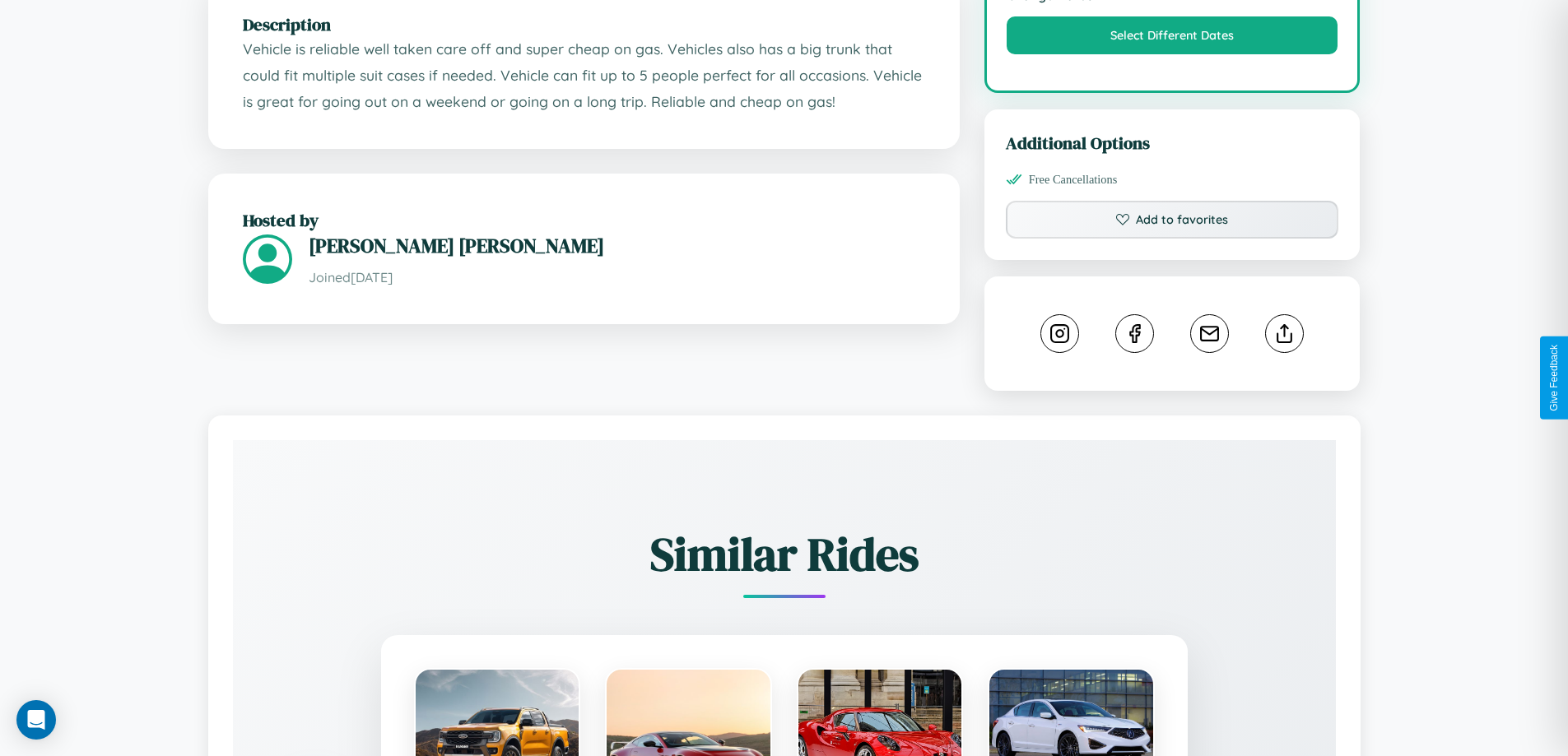
scroll to position [570, 0]
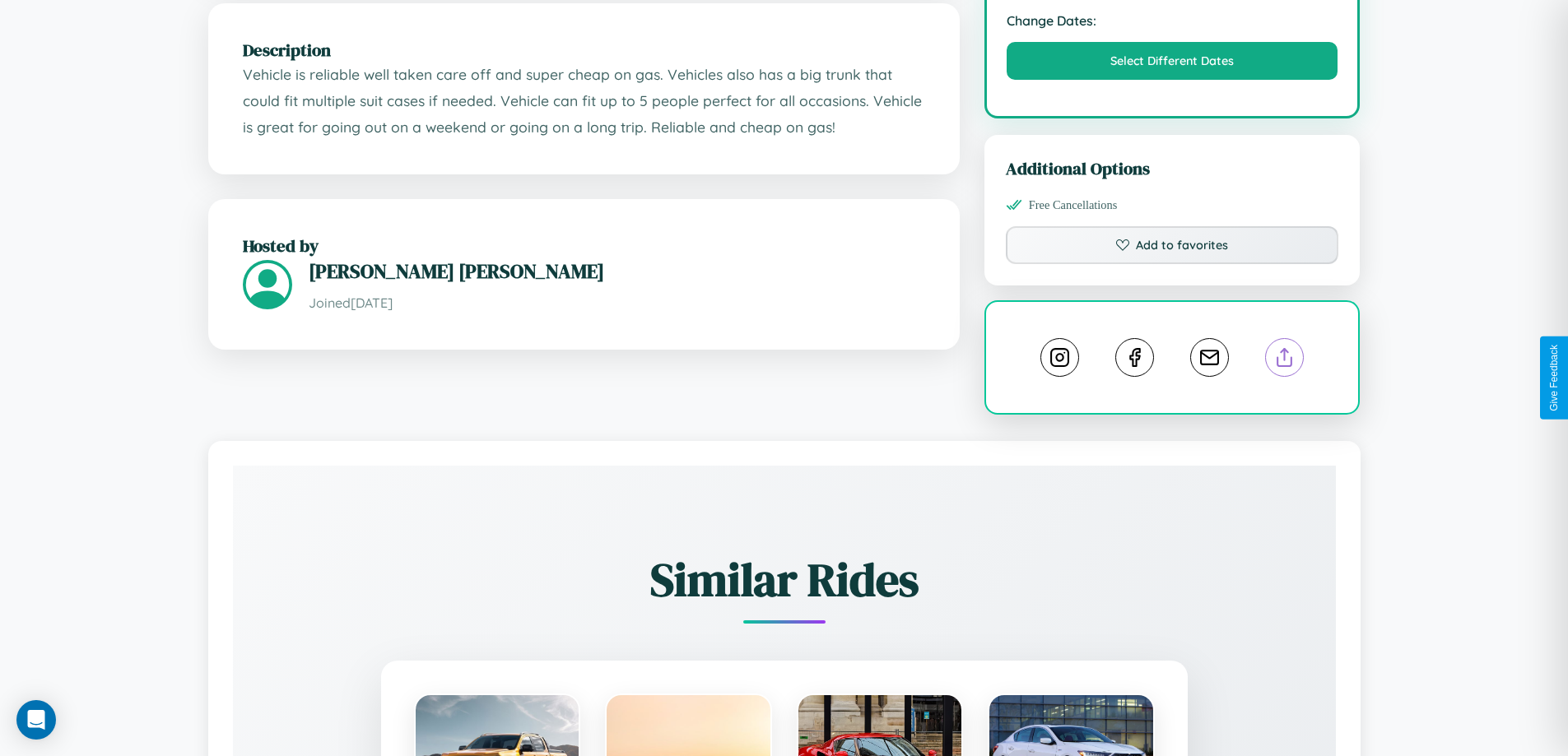
click at [1285, 360] on line at bounding box center [1285, 354] width 0 height 12
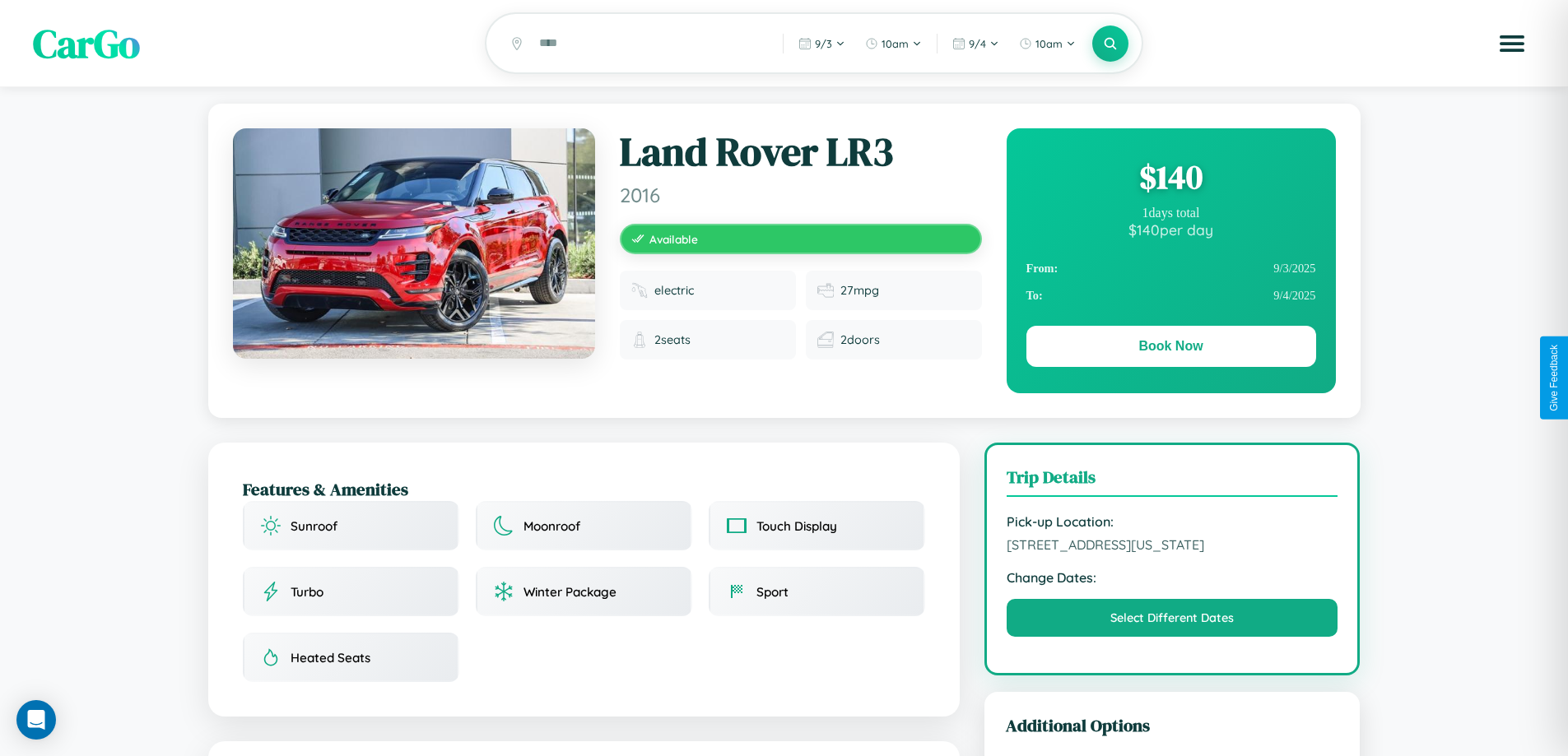
click at [1170, 180] on div "$ 140" at bounding box center [1171, 176] width 290 height 45
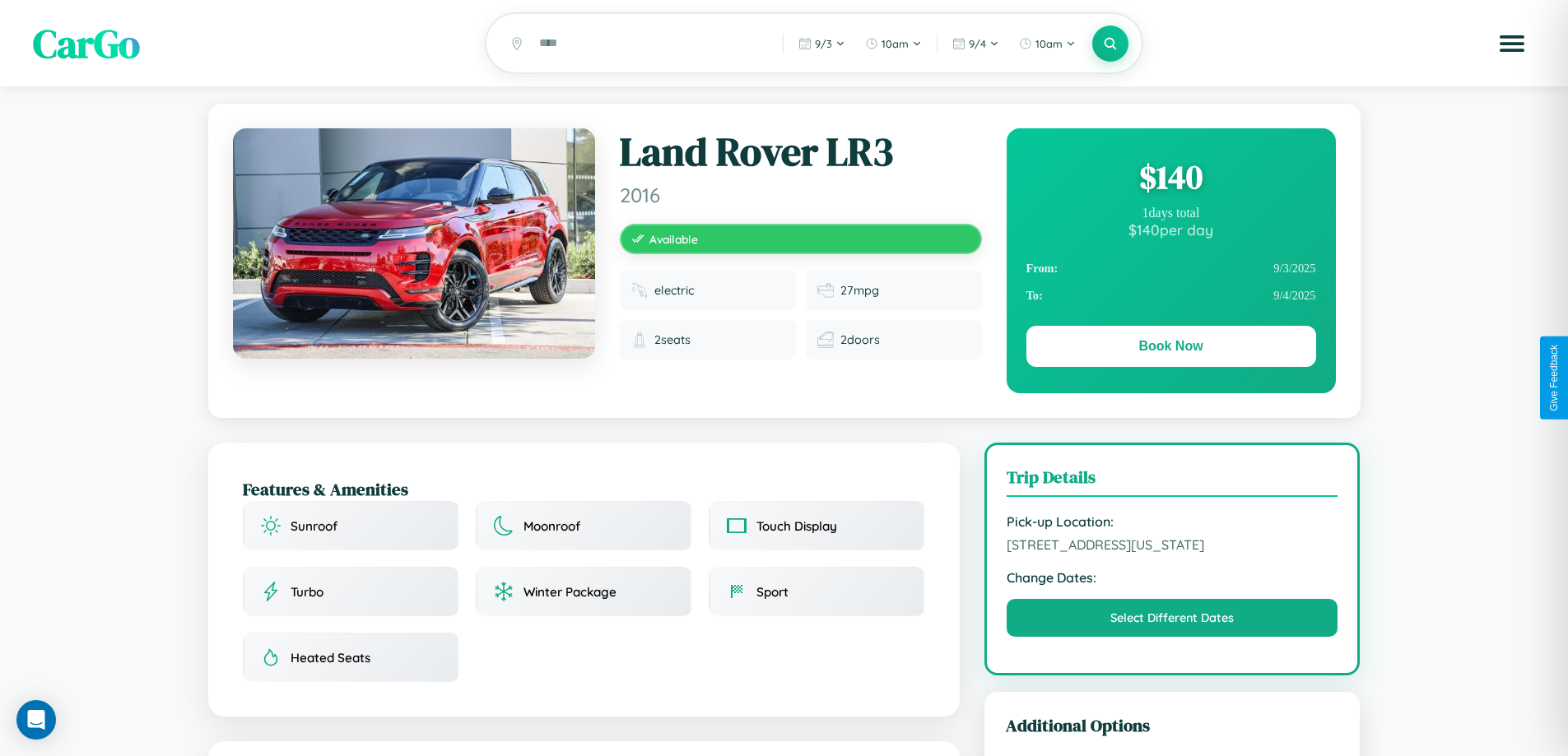
click at [1170, 180] on div "$ 140" at bounding box center [1171, 176] width 290 height 45
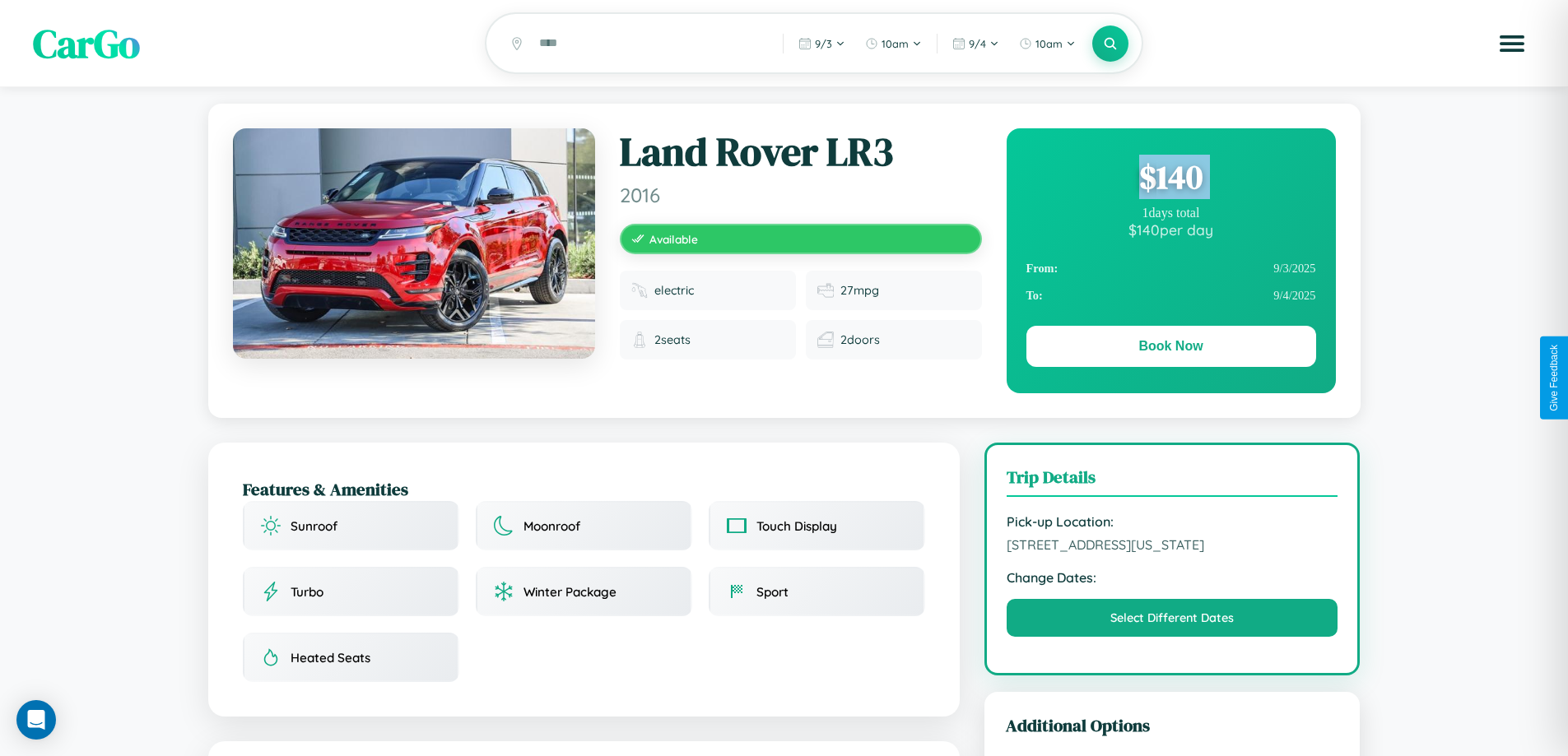
click at [1170, 180] on div "$ 140" at bounding box center [1171, 176] width 290 height 45
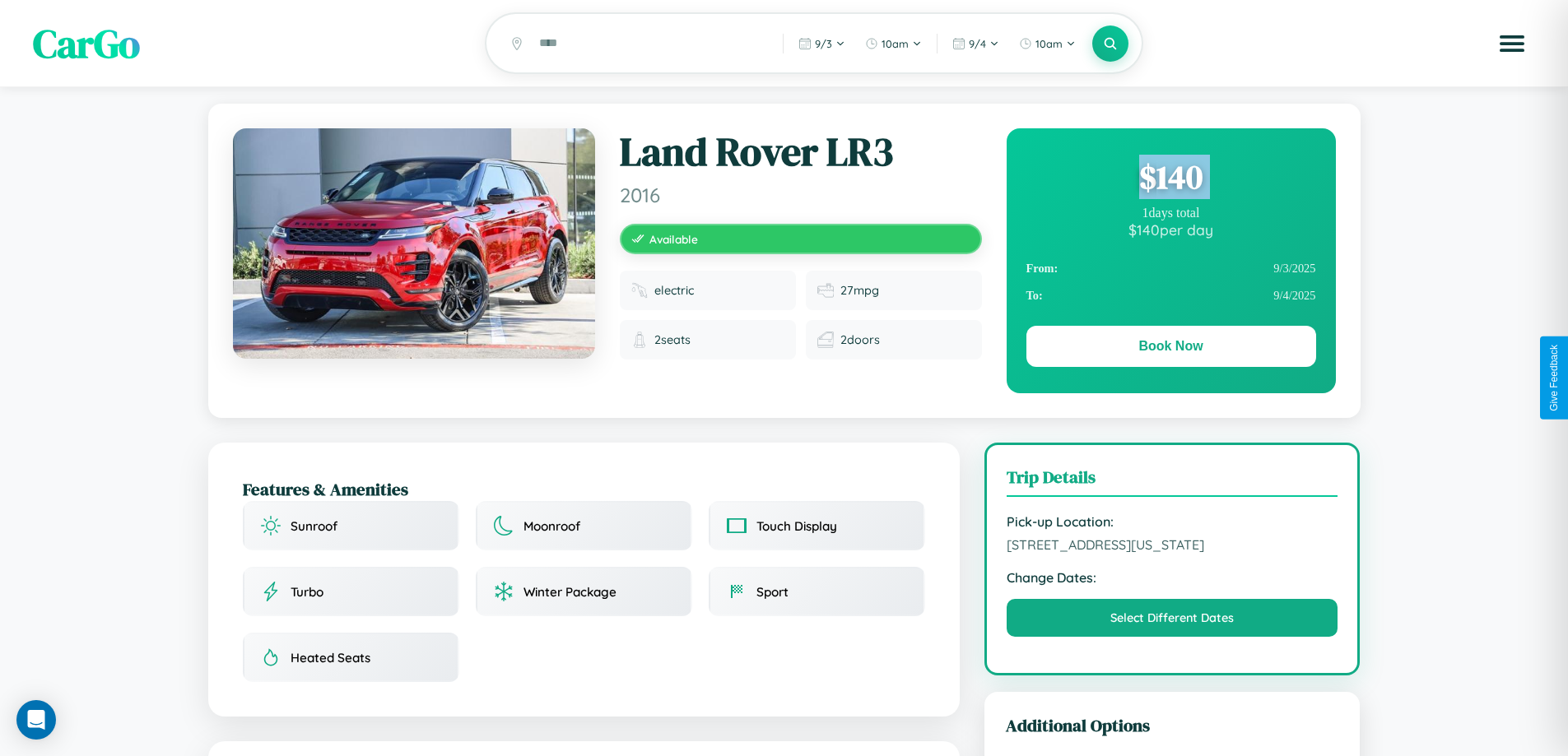
click at [1170, 180] on div "$ 140" at bounding box center [1171, 176] width 290 height 45
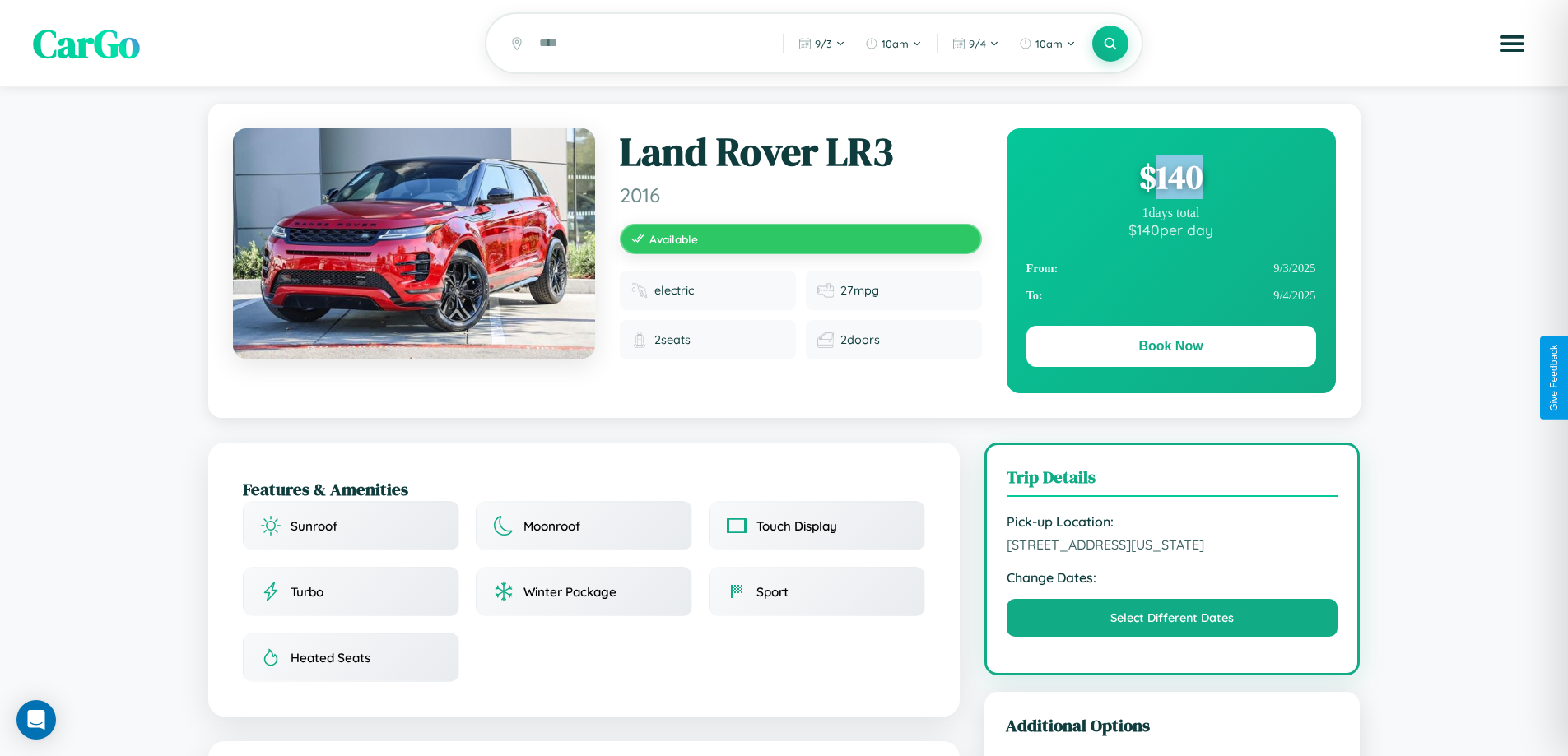
click at [1170, 180] on div "$ 140" at bounding box center [1171, 176] width 290 height 45
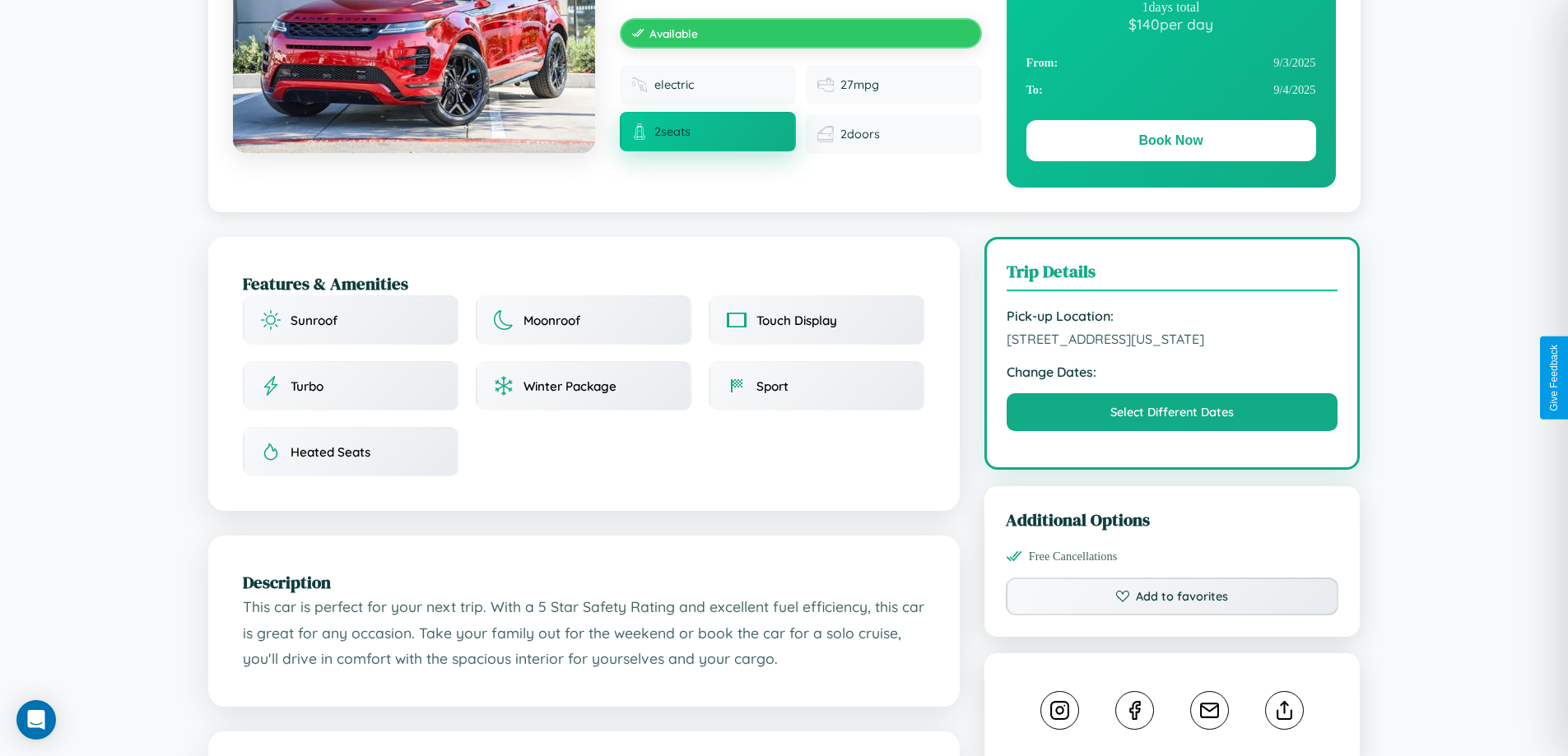
scroll to position [557, 0]
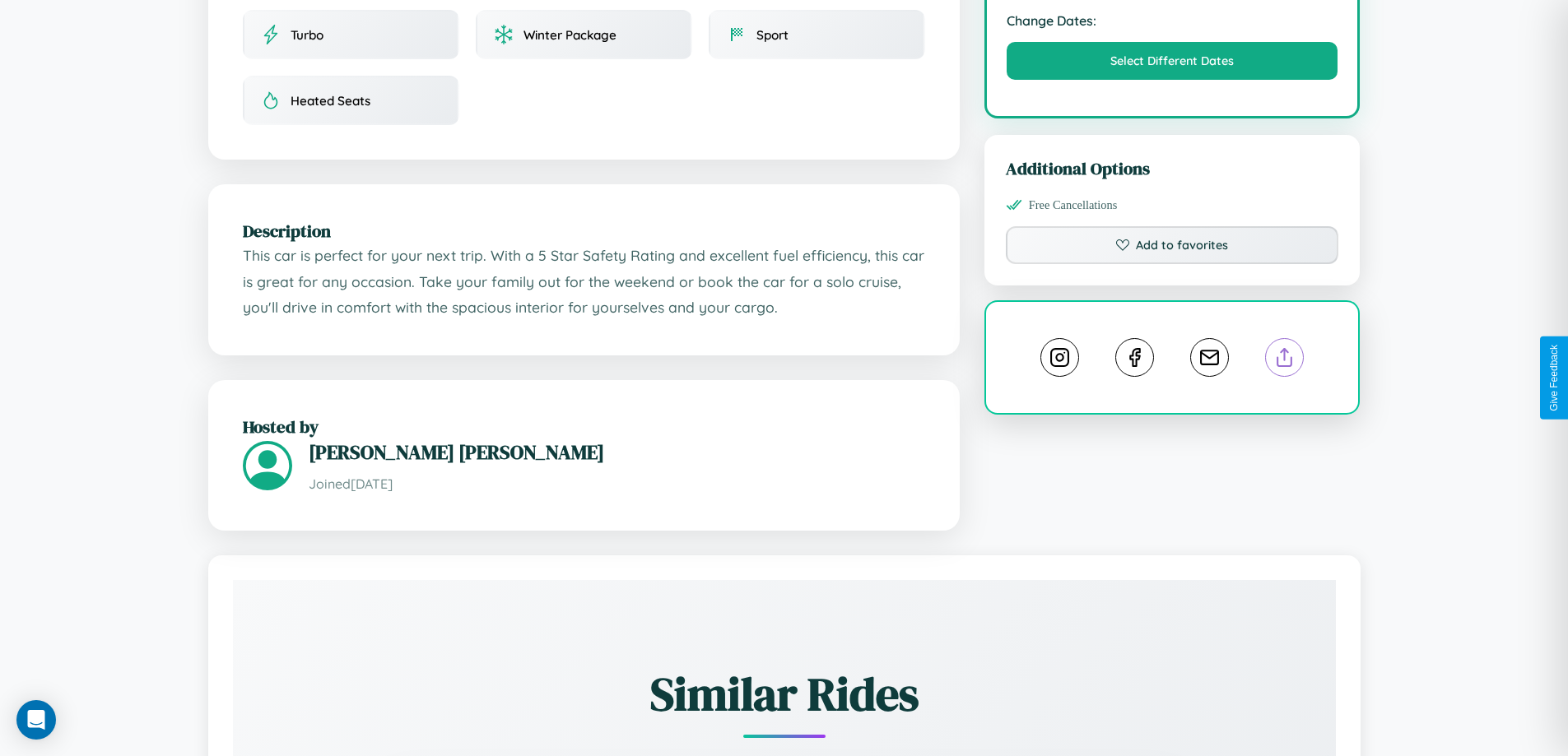
click at [1285, 360] on line at bounding box center [1285, 354] width 0 height 12
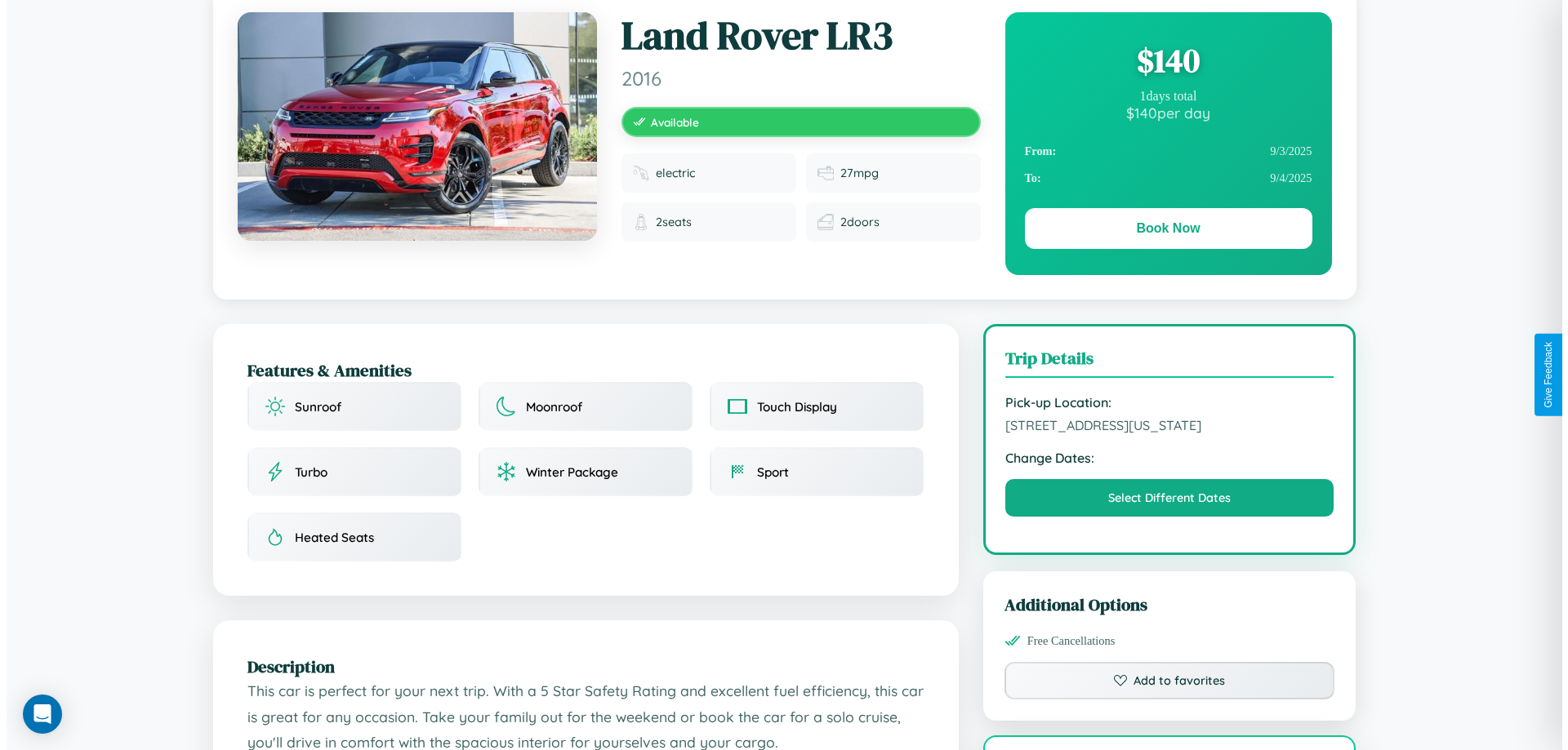
scroll to position [0, 0]
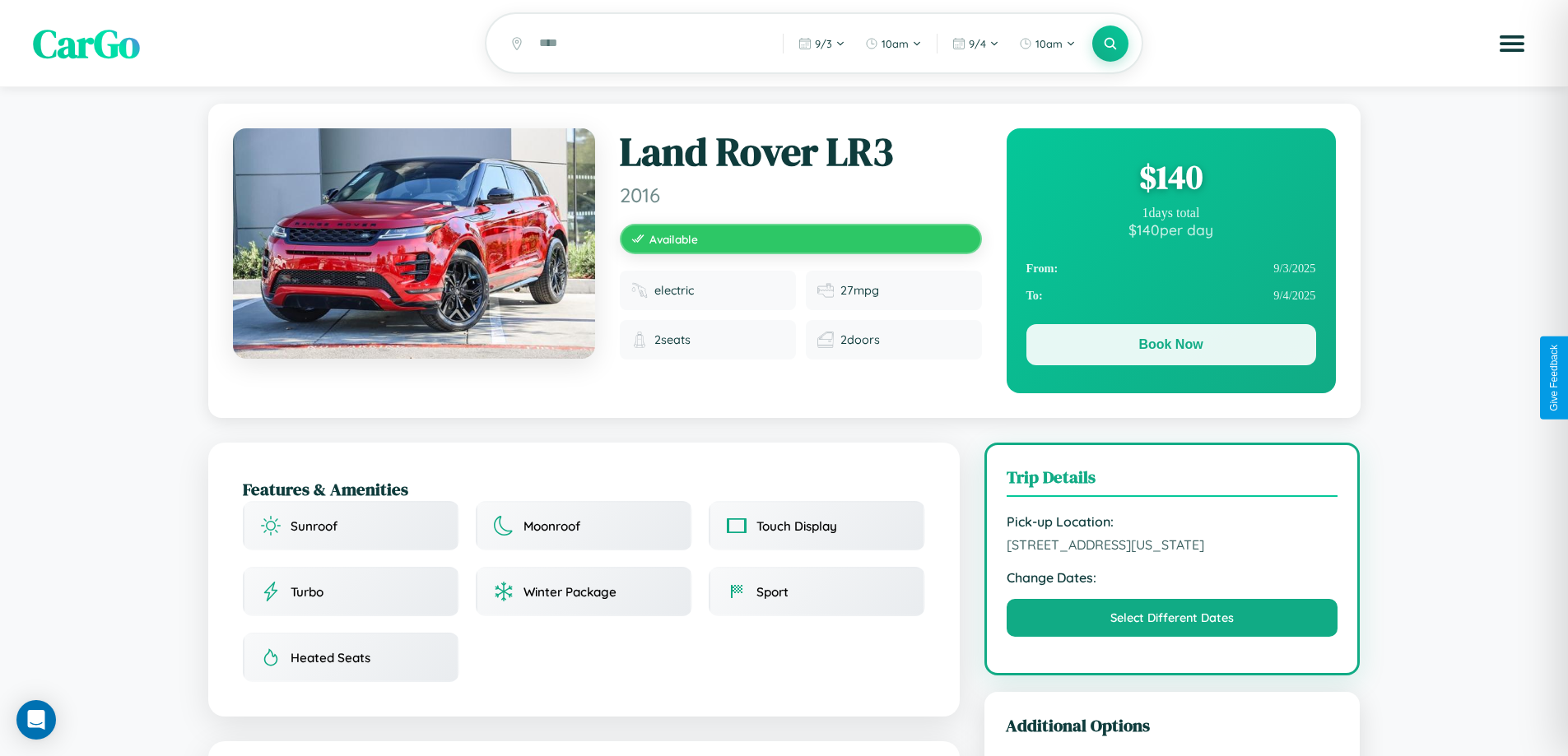
click at [1170, 348] on button "Book Now" at bounding box center [1171, 344] width 290 height 41
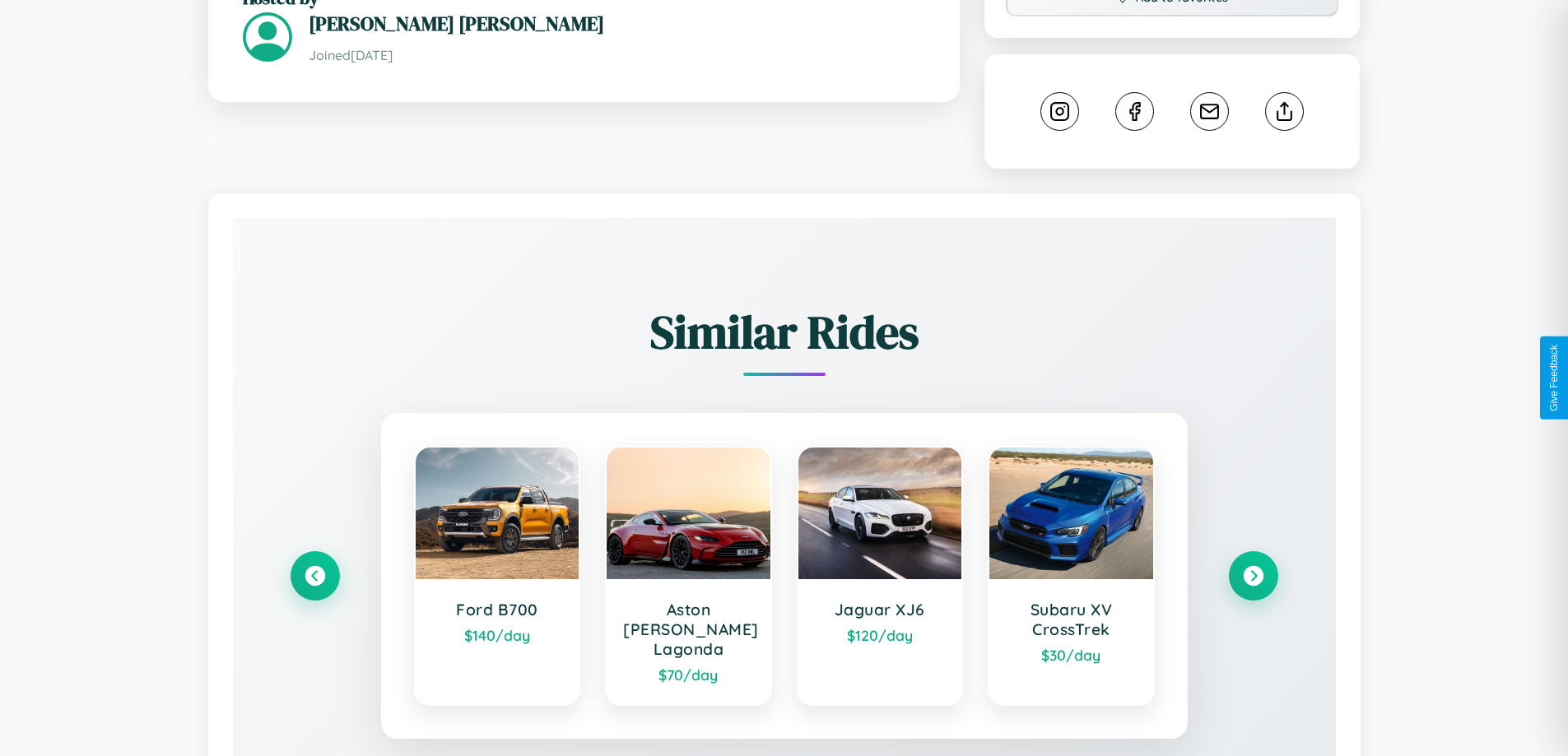
scroll to position [932, 0]
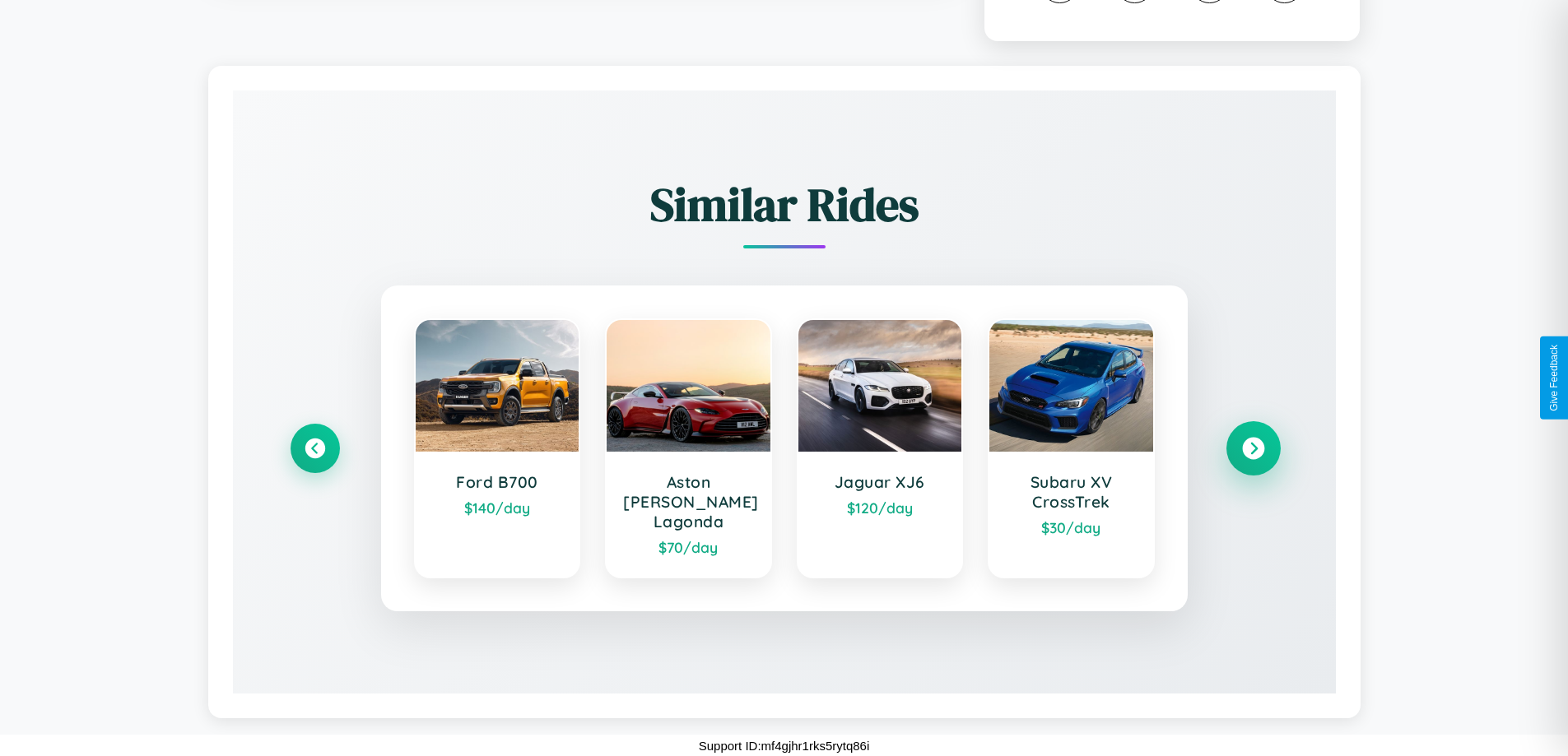
click at [1252, 458] on icon at bounding box center [1253, 449] width 22 height 22
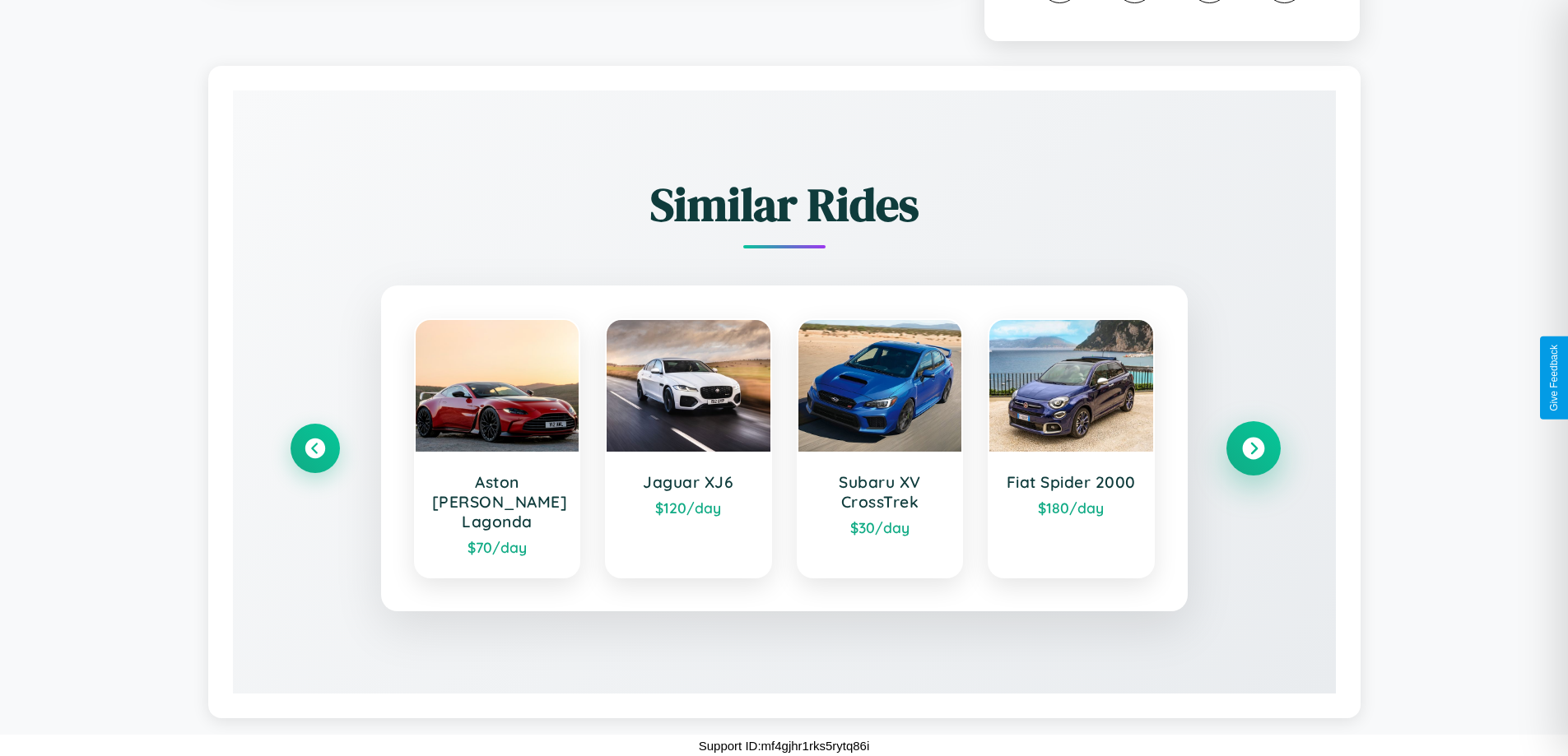
click at [1252, 458] on icon at bounding box center [1253, 449] width 22 height 22
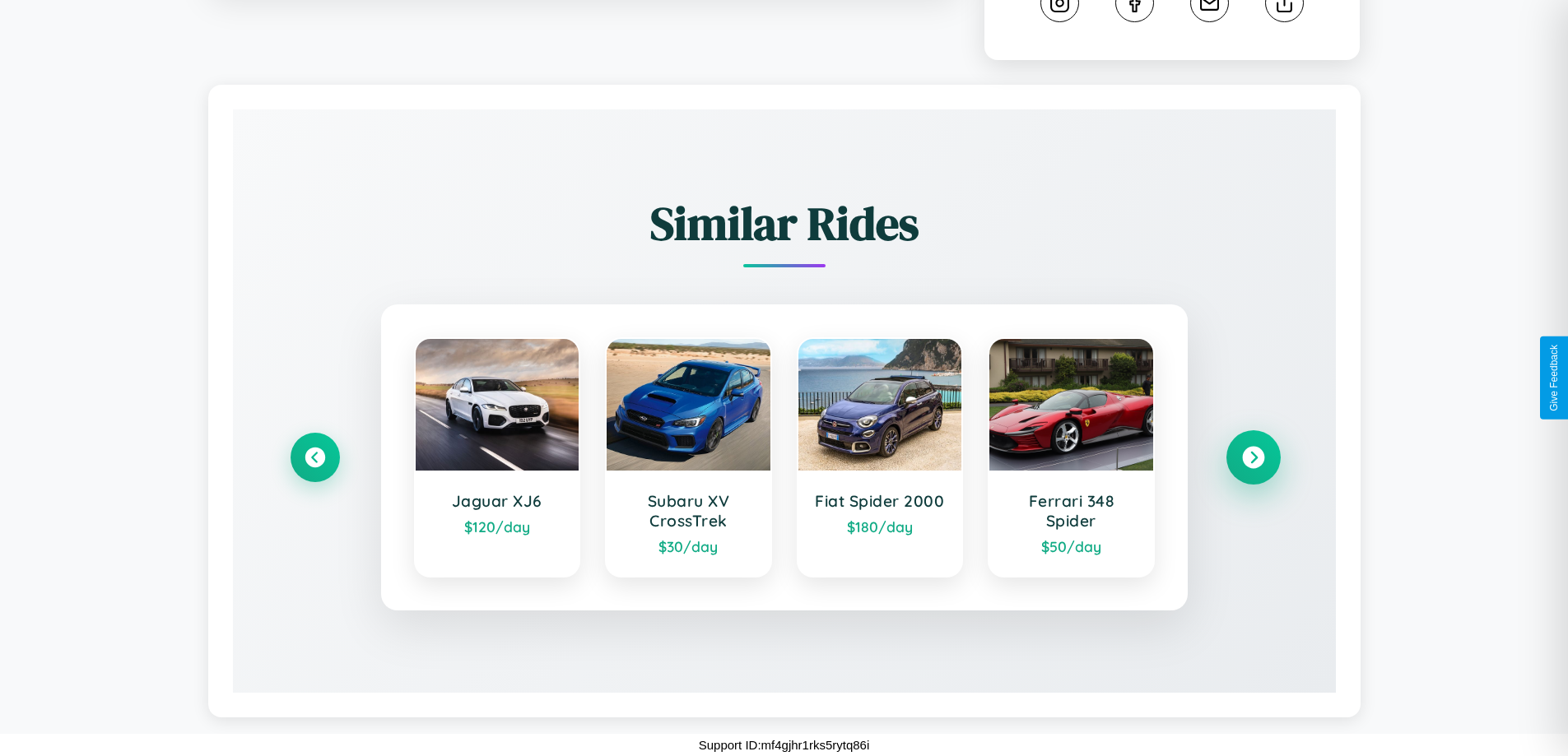
click at [1252, 458] on icon at bounding box center [1253, 458] width 22 height 22
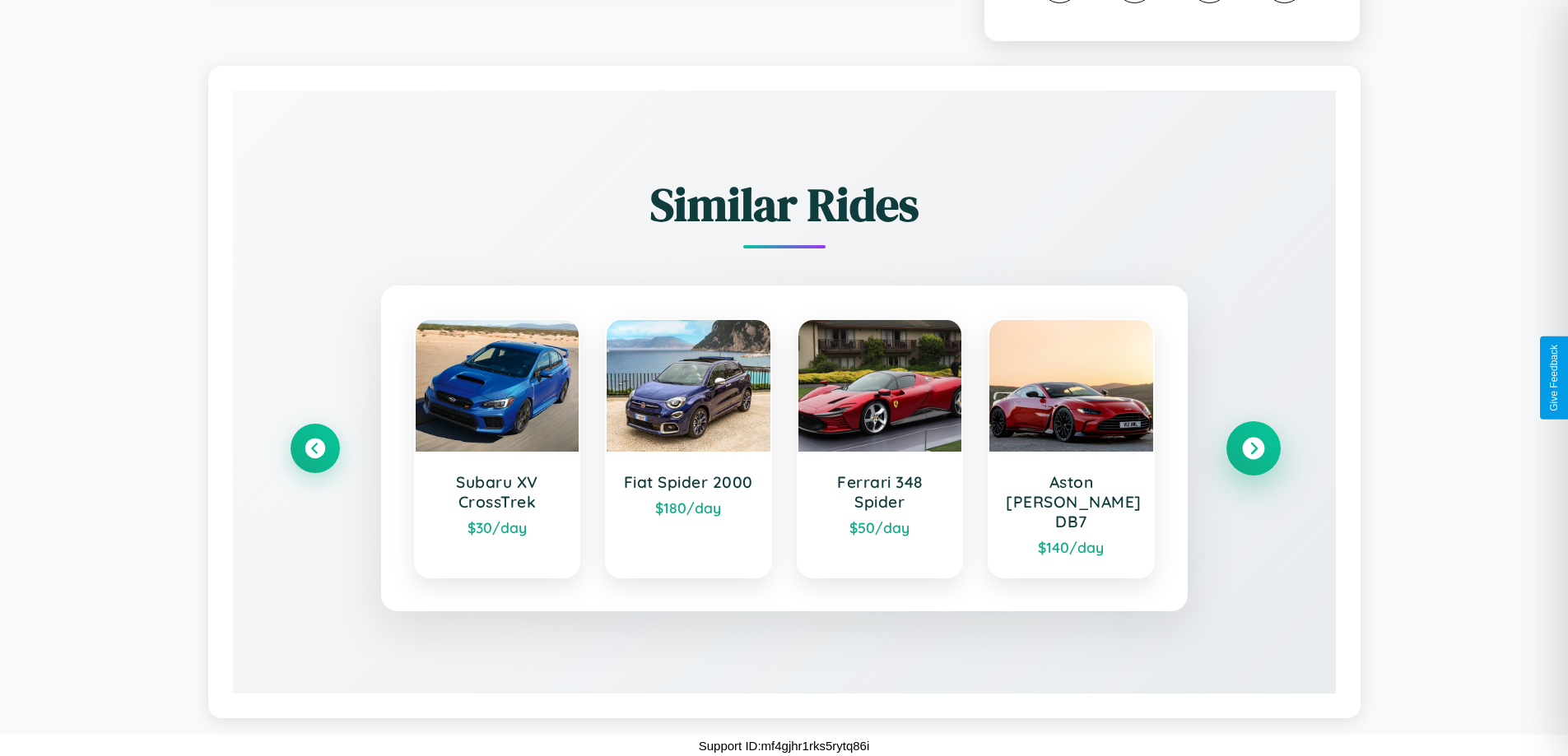
click at [1252, 458] on icon at bounding box center [1253, 449] width 22 height 22
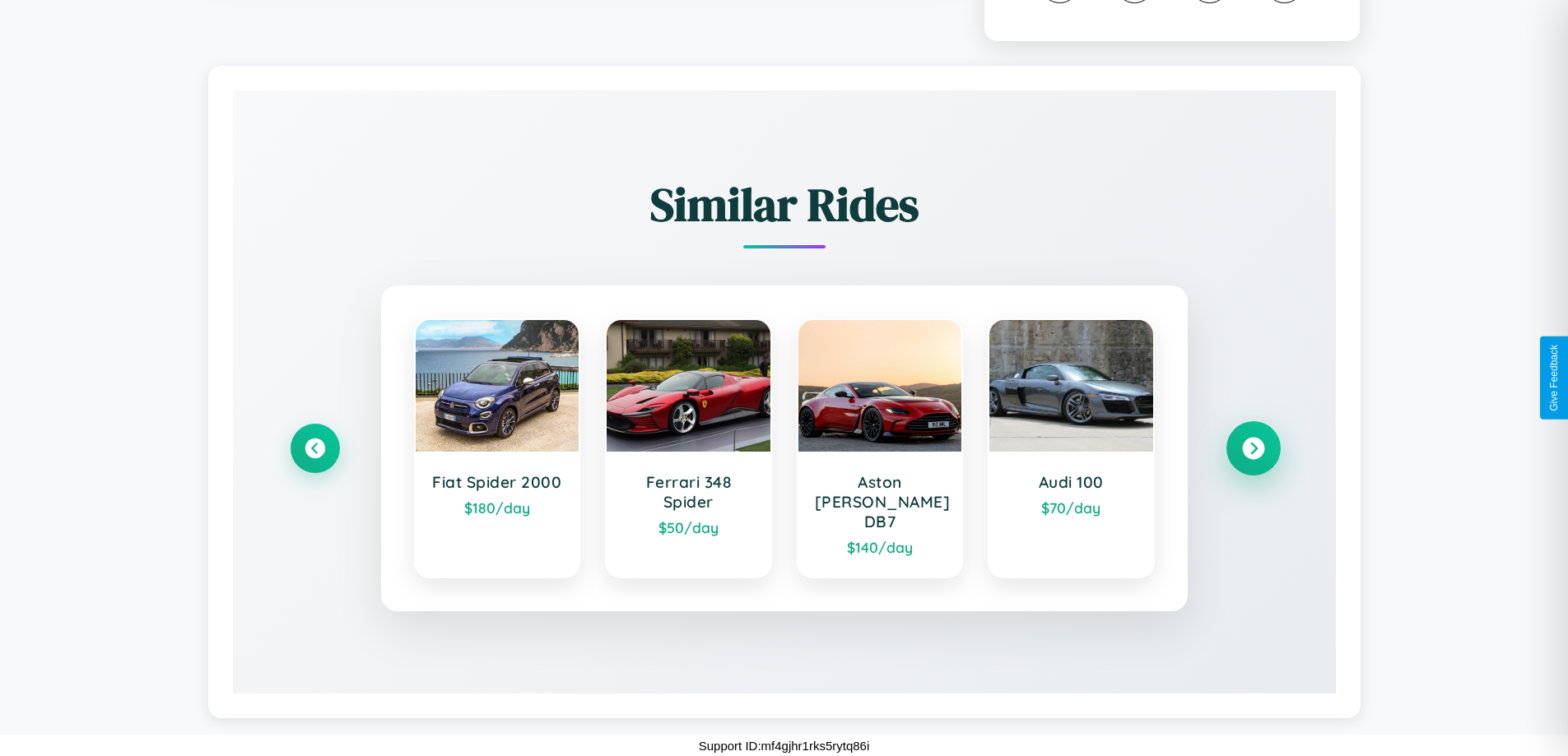
click at [1252, 458] on icon at bounding box center [1253, 449] width 22 height 22
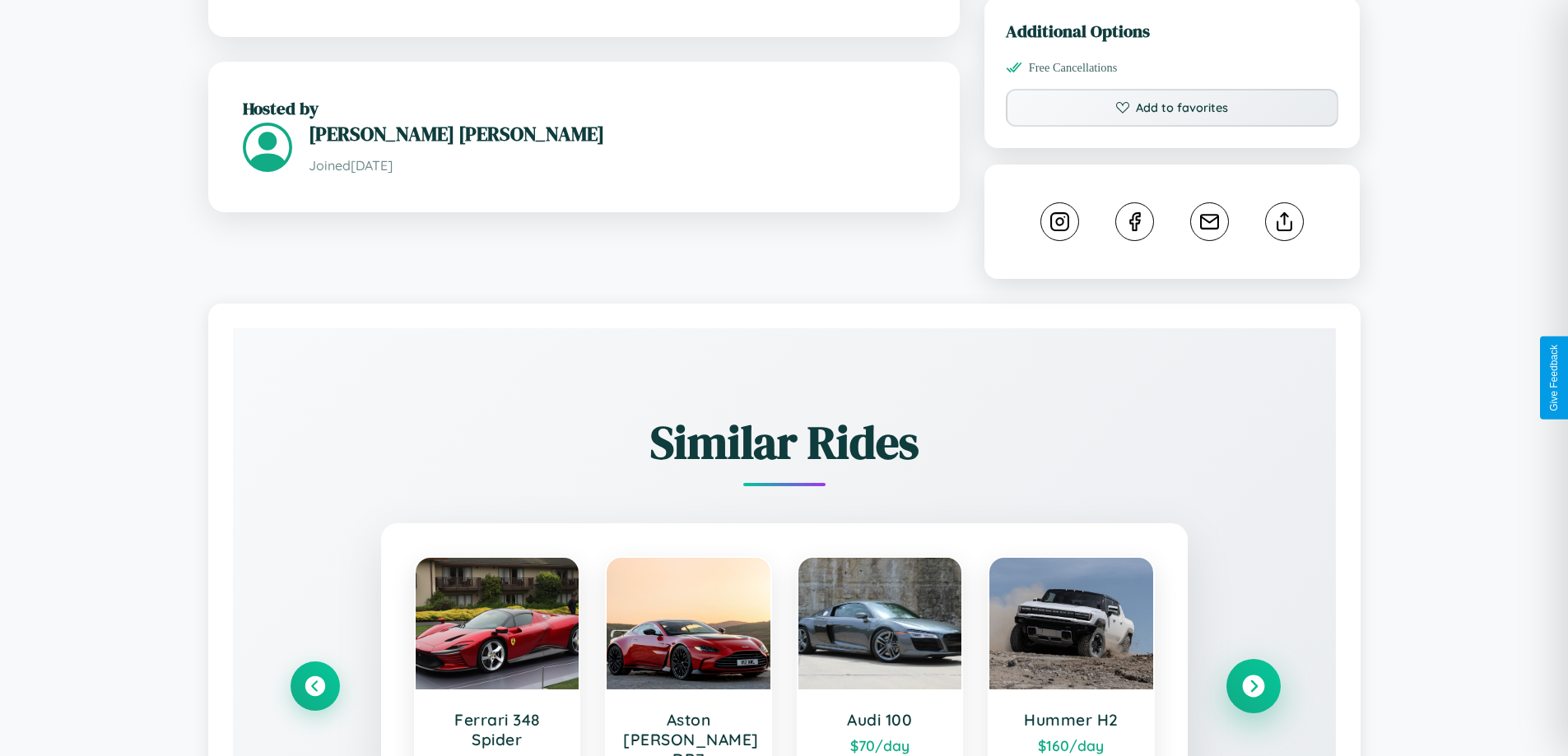
scroll to position [444, 0]
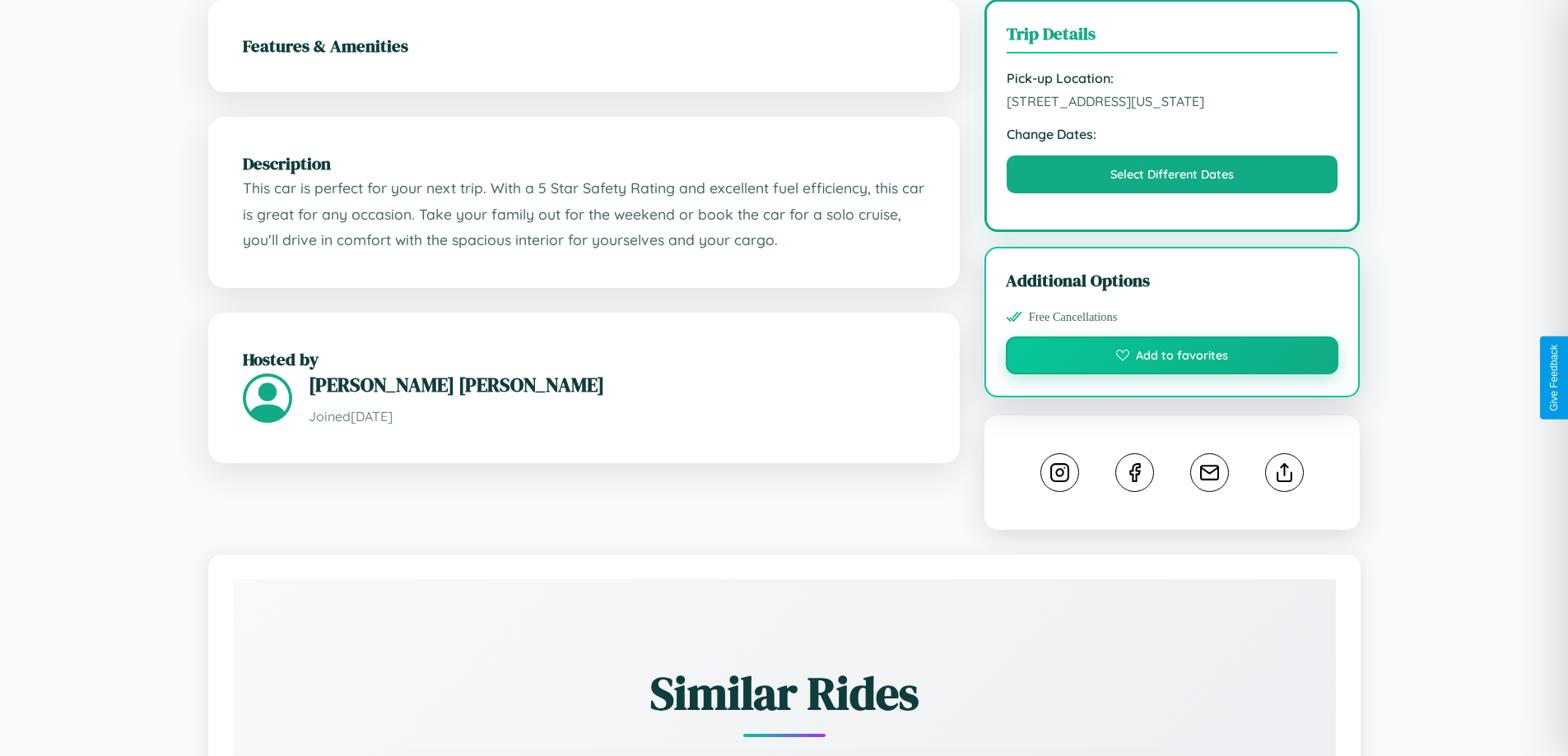
click at [1172, 375] on button "Add to favorites" at bounding box center [1172, 355] width 333 height 38
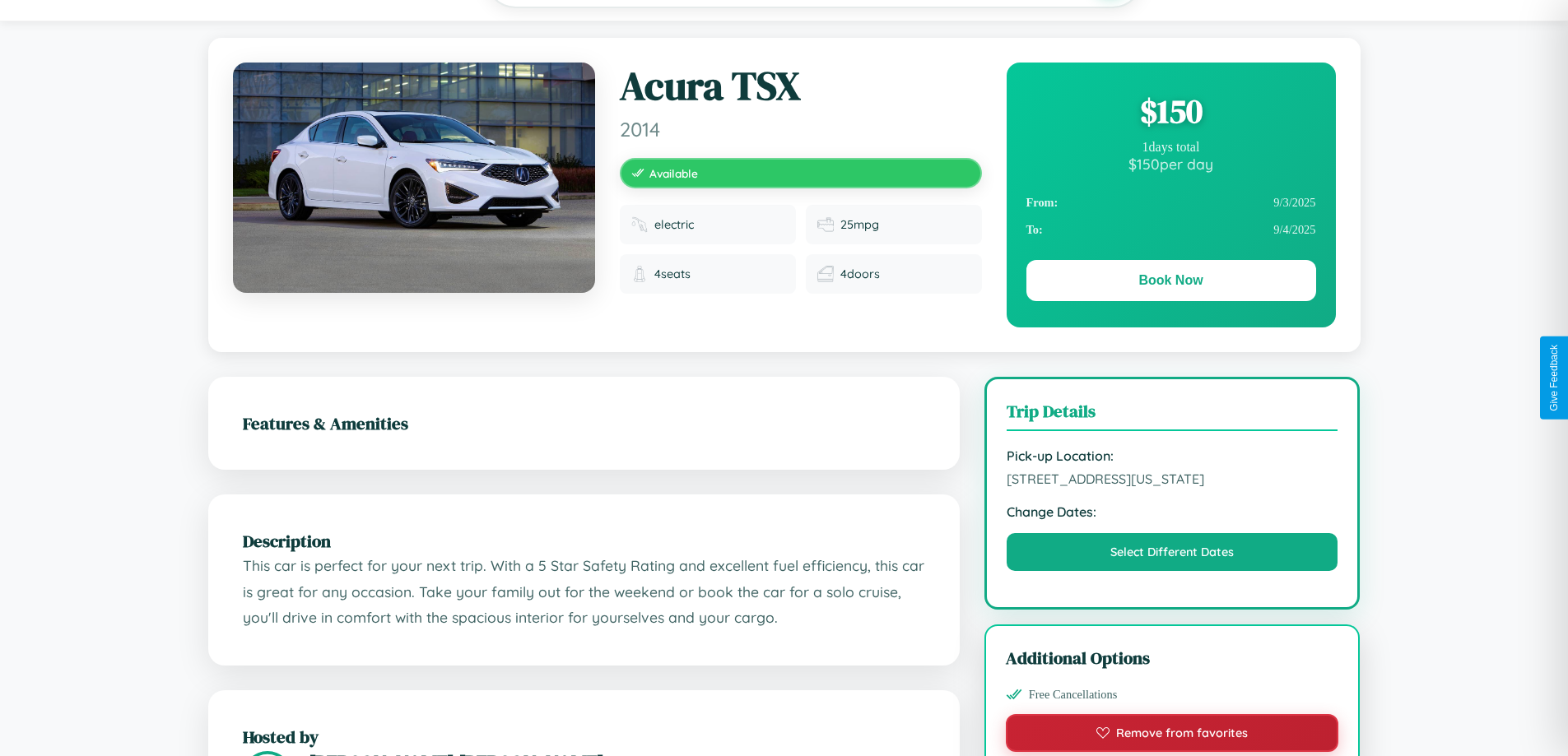
scroll to position [0, 0]
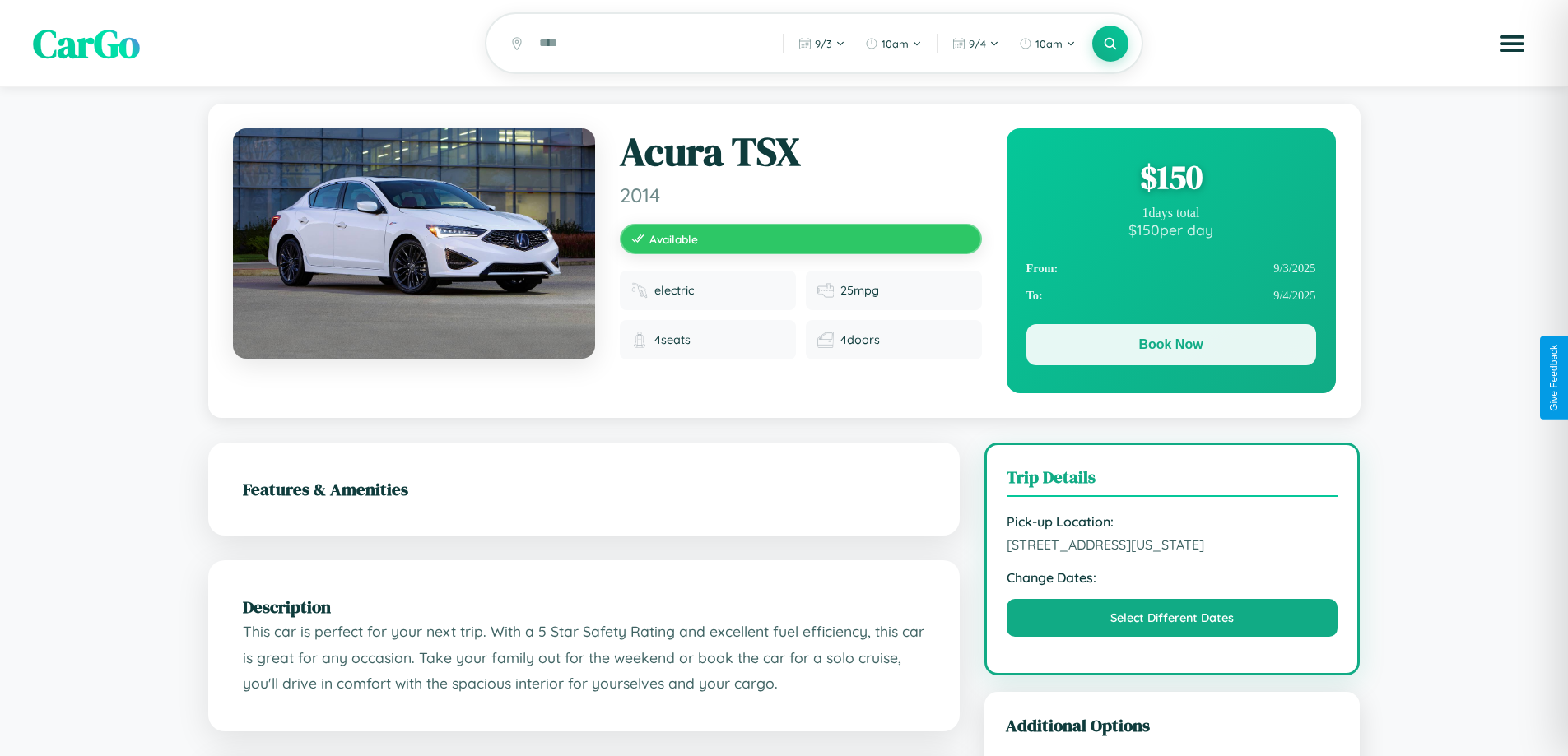
click at [1170, 348] on button "Book Now" at bounding box center [1171, 344] width 290 height 41
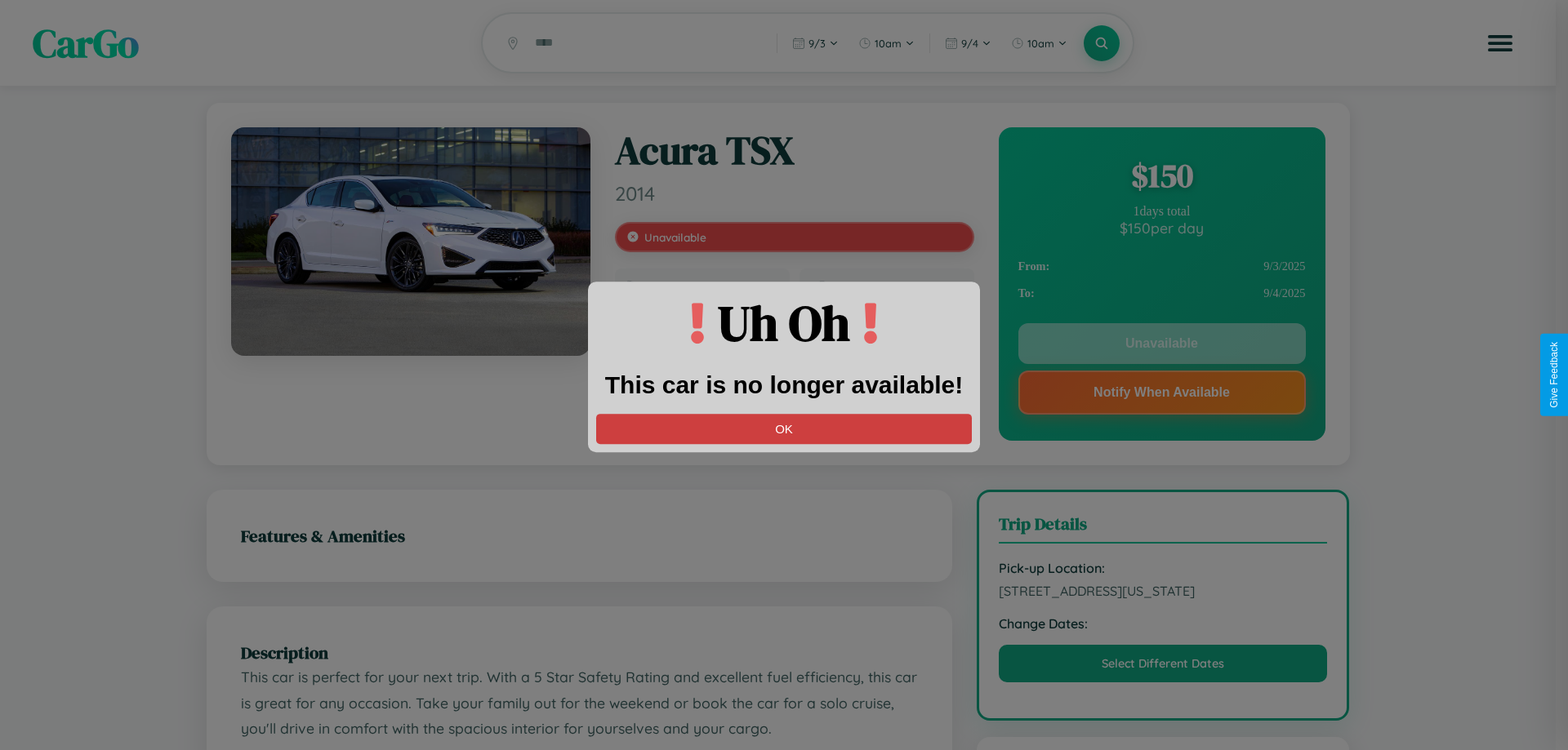
click at [784, 428] on button "OK" at bounding box center [784, 429] width 376 height 30
